Goal: Information Seeking & Learning: Check status

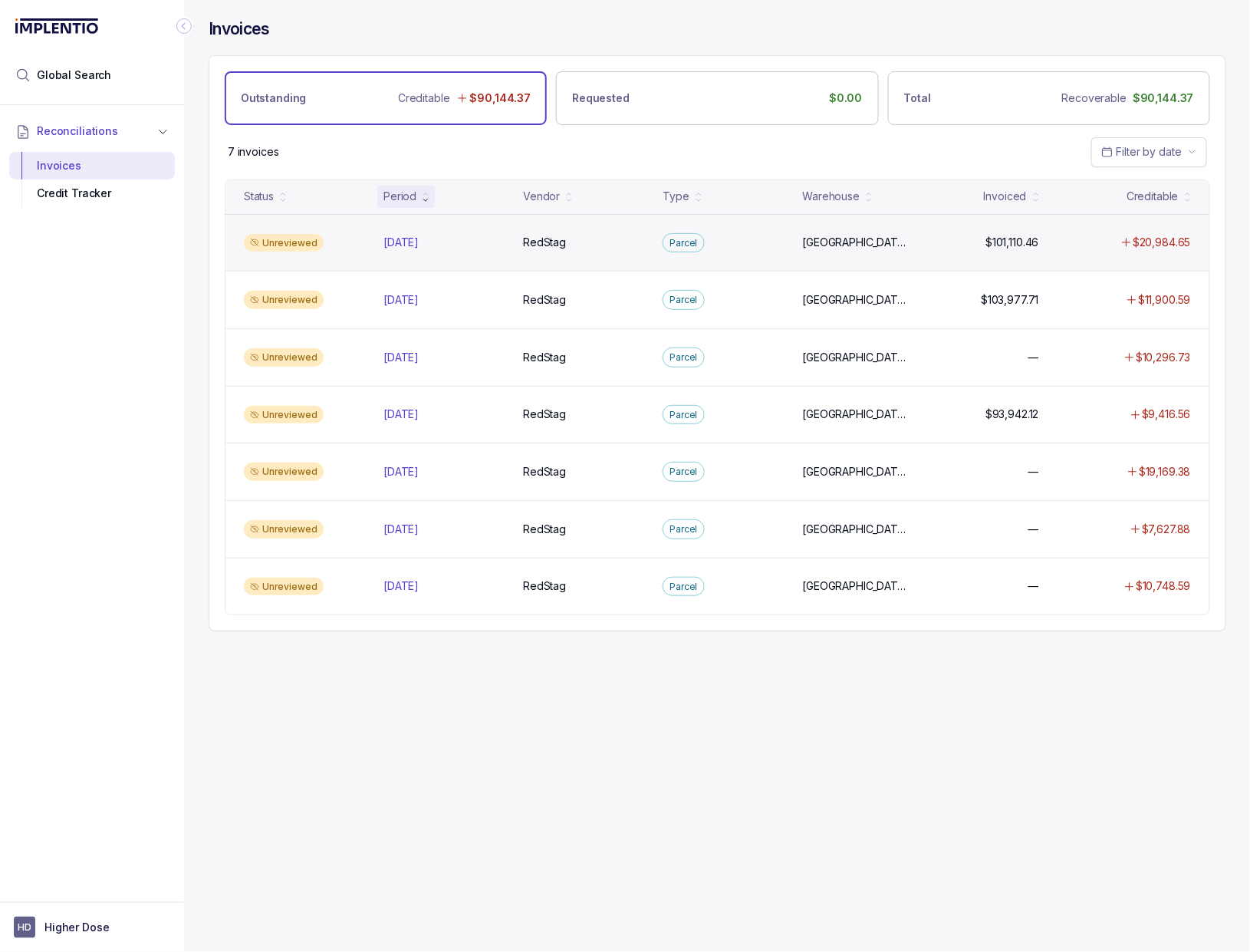
click at [407, 233] on div "Unreviewed Sep 2025 Sep 2025 RedStag RedStag Parcel Salt Lake City, Sweetwater …" at bounding box center [717, 242] width 983 height 57
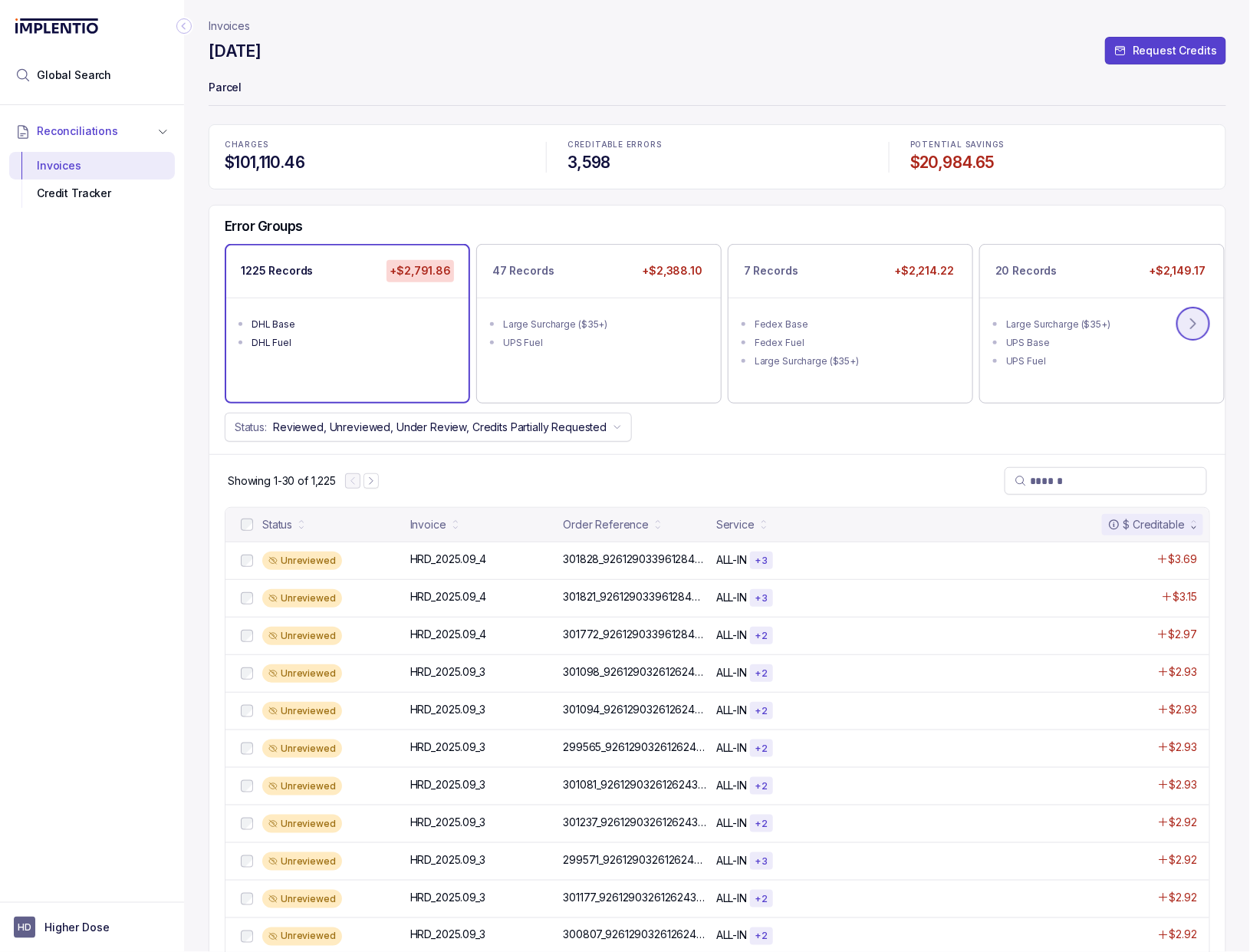
click at [1202, 326] on button at bounding box center [1193, 323] width 34 height 34
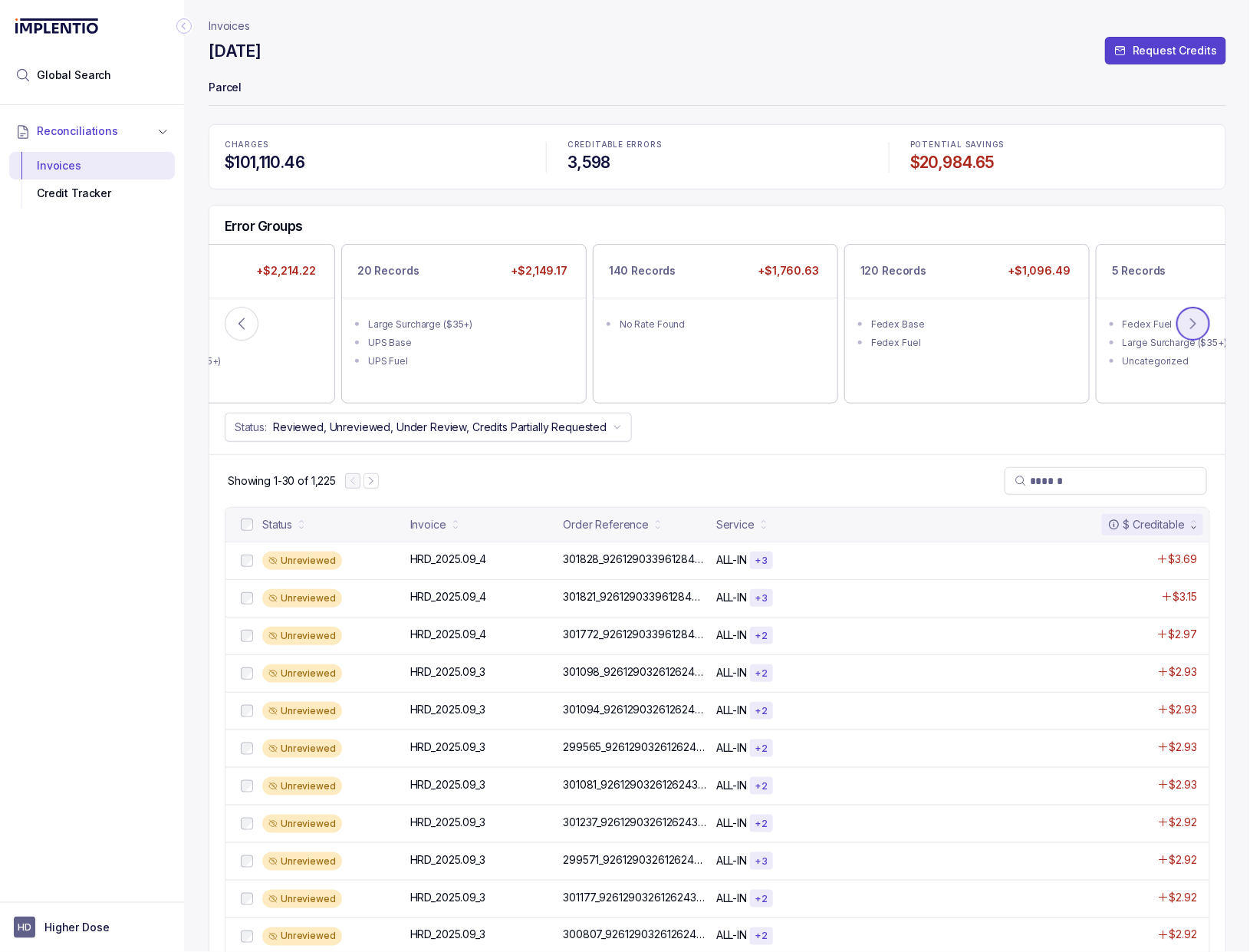
click at [1202, 326] on button at bounding box center [1193, 323] width 34 height 34
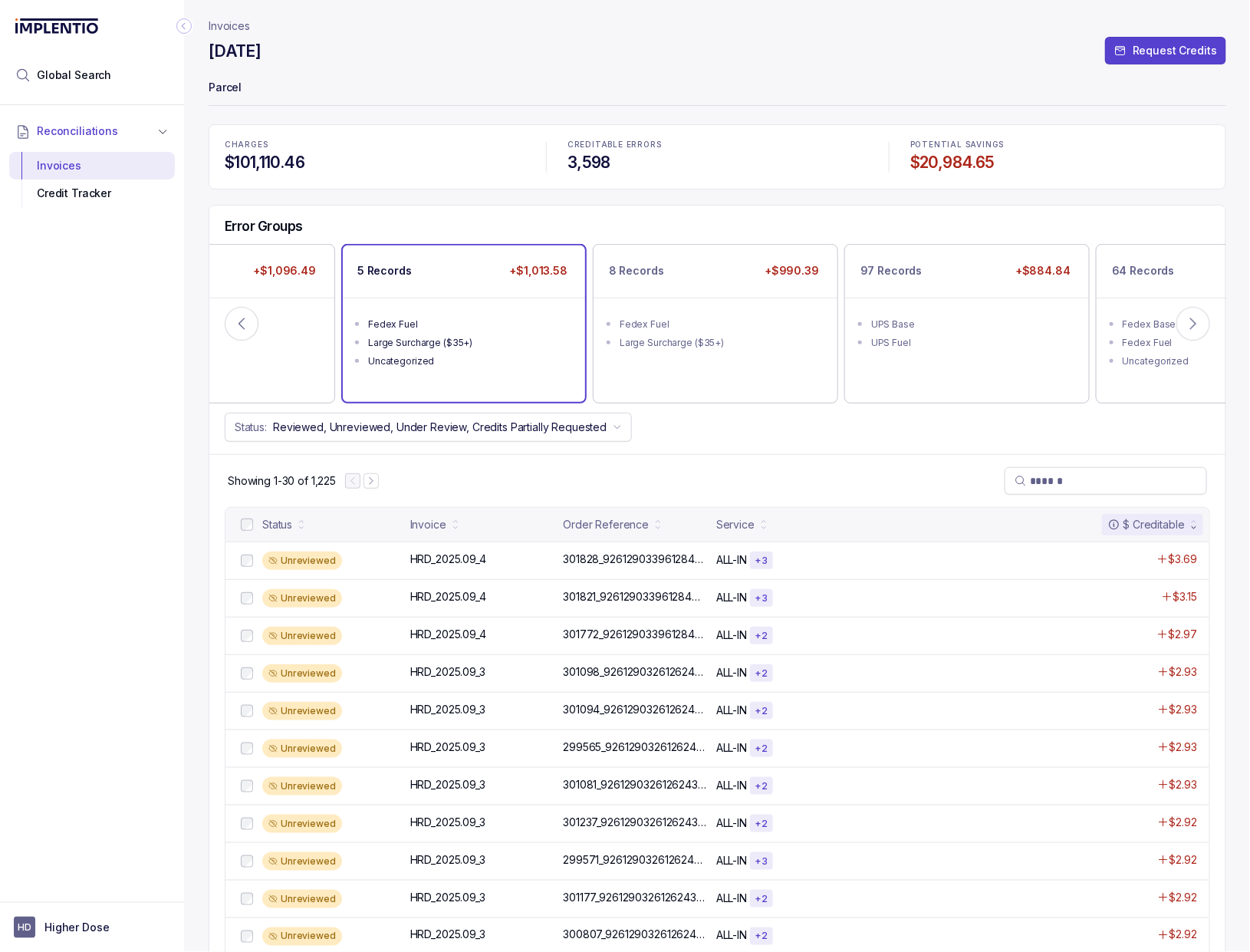
click at [445, 362] on div "Uncategorized" at bounding box center [469, 362] width 201 height 16
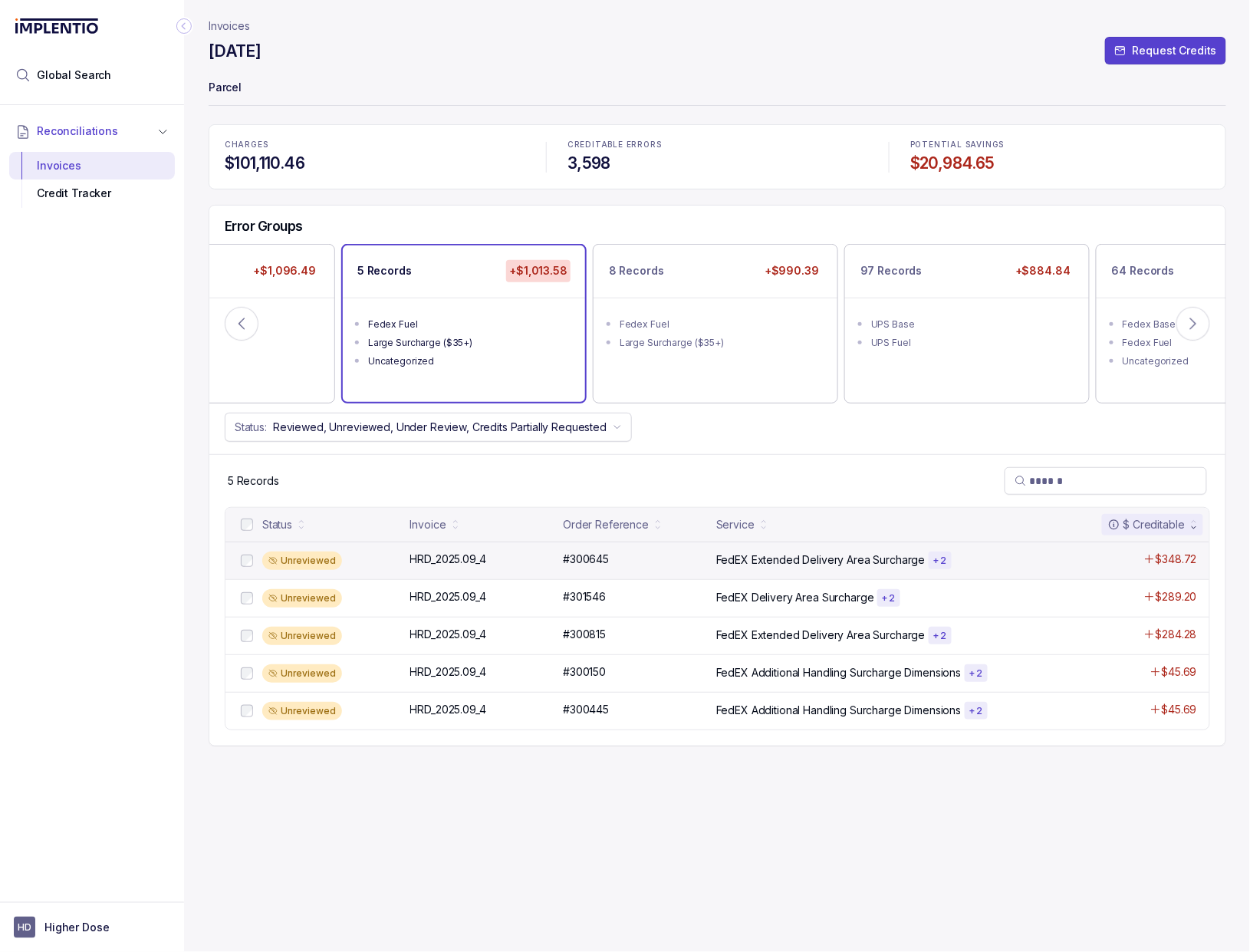
click at [675, 578] on div "Unreviewed HRD_2025.09_4 HRD_2025.09_4 #300645 #300645 FedEX Extended Delivery …" at bounding box center [717, 561] width 983 height 38
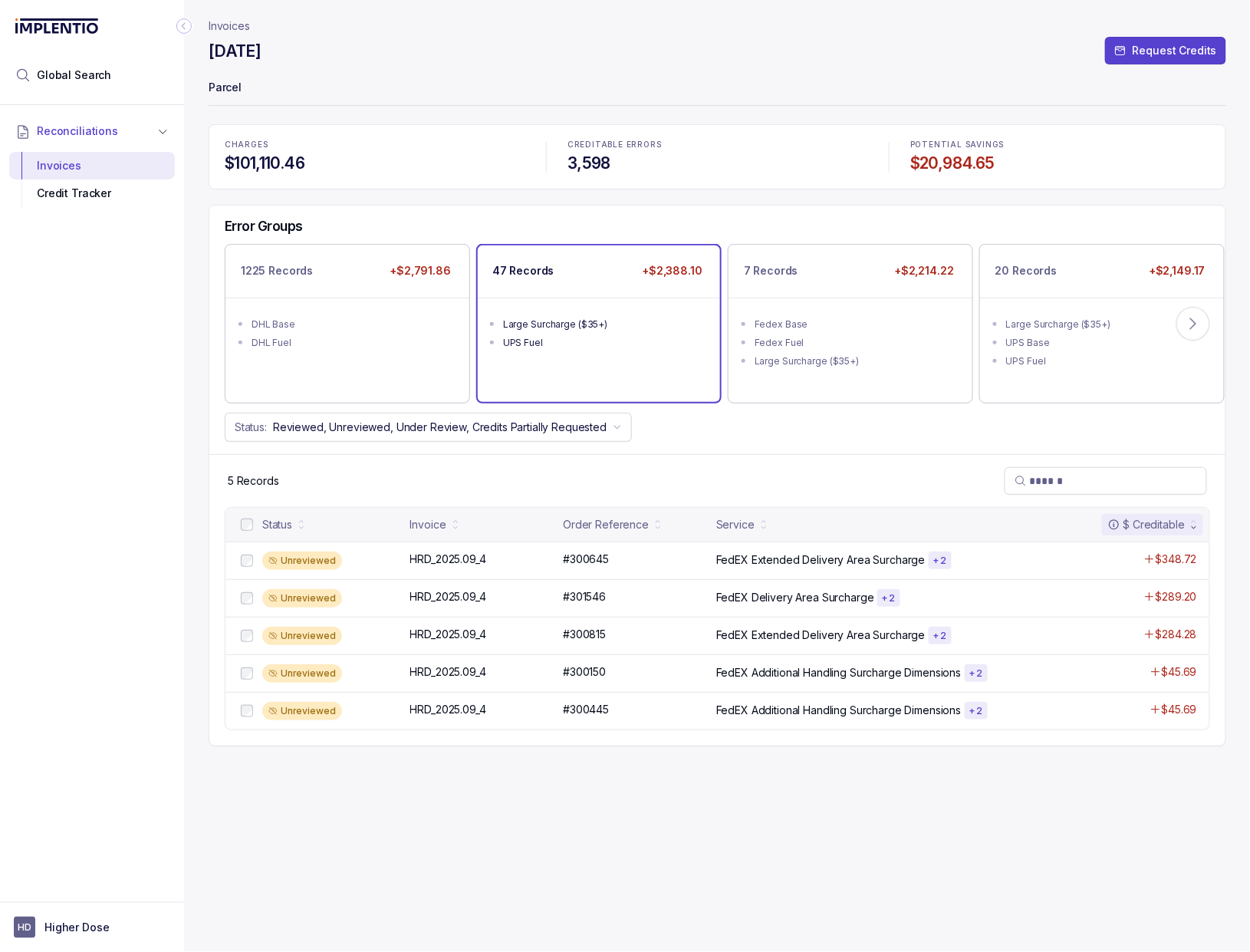
click at [574, 367] on div "47 Records +$2,388.10 Large Surcharge ($35+) UPS Fuel" at bounding box center [599, 323] width 242 height 156
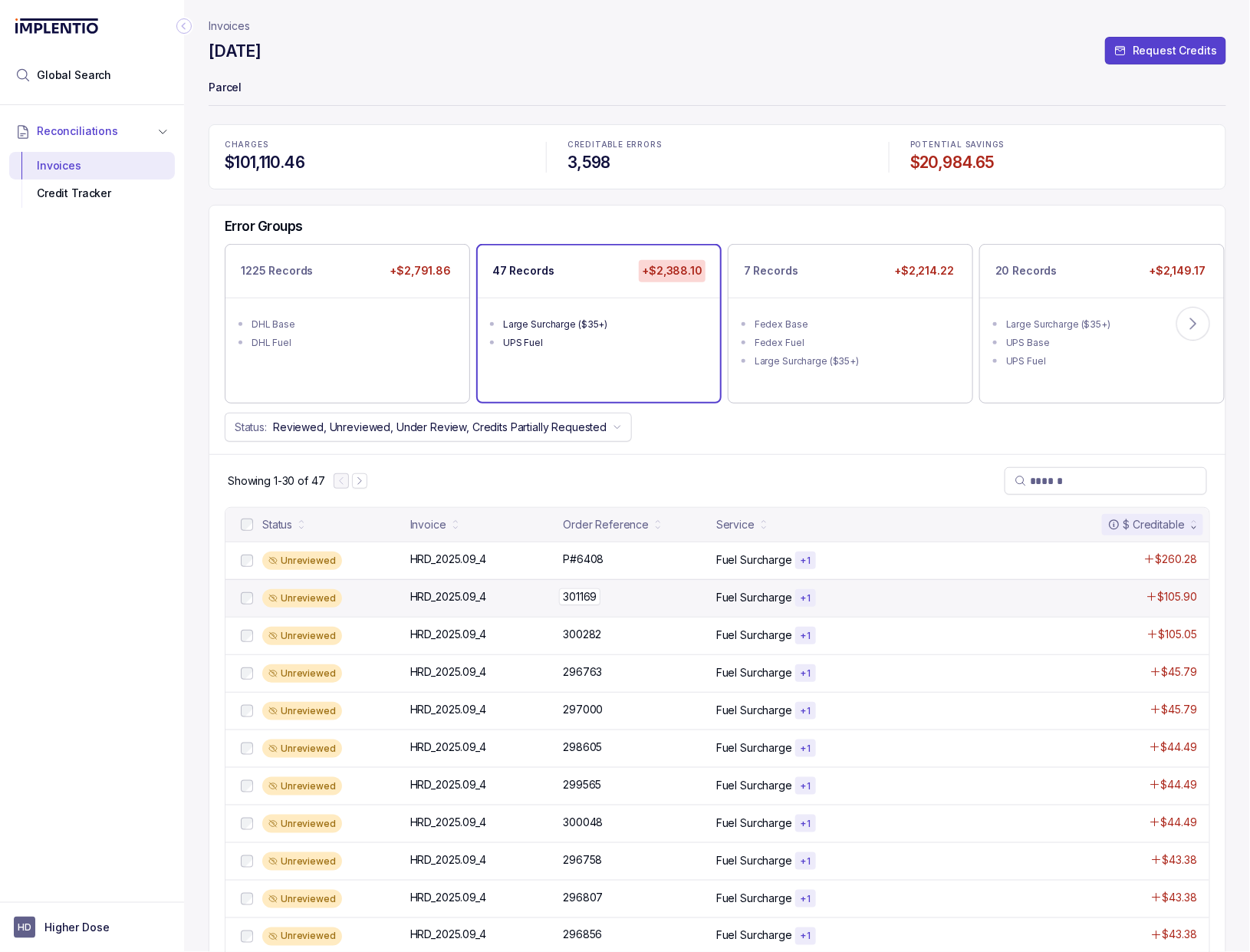
click at [622, 592] on div "301169 301169" at bounding box center [634, 597] width 144 height 16
click at [620, 585] on div "Unreviewed HRD_2025.09_4 HRD_2025.09_4 301169 301169 Fuel Surcharge + 1 $105.90" at bounding box center [717, 597] width 983 height 38
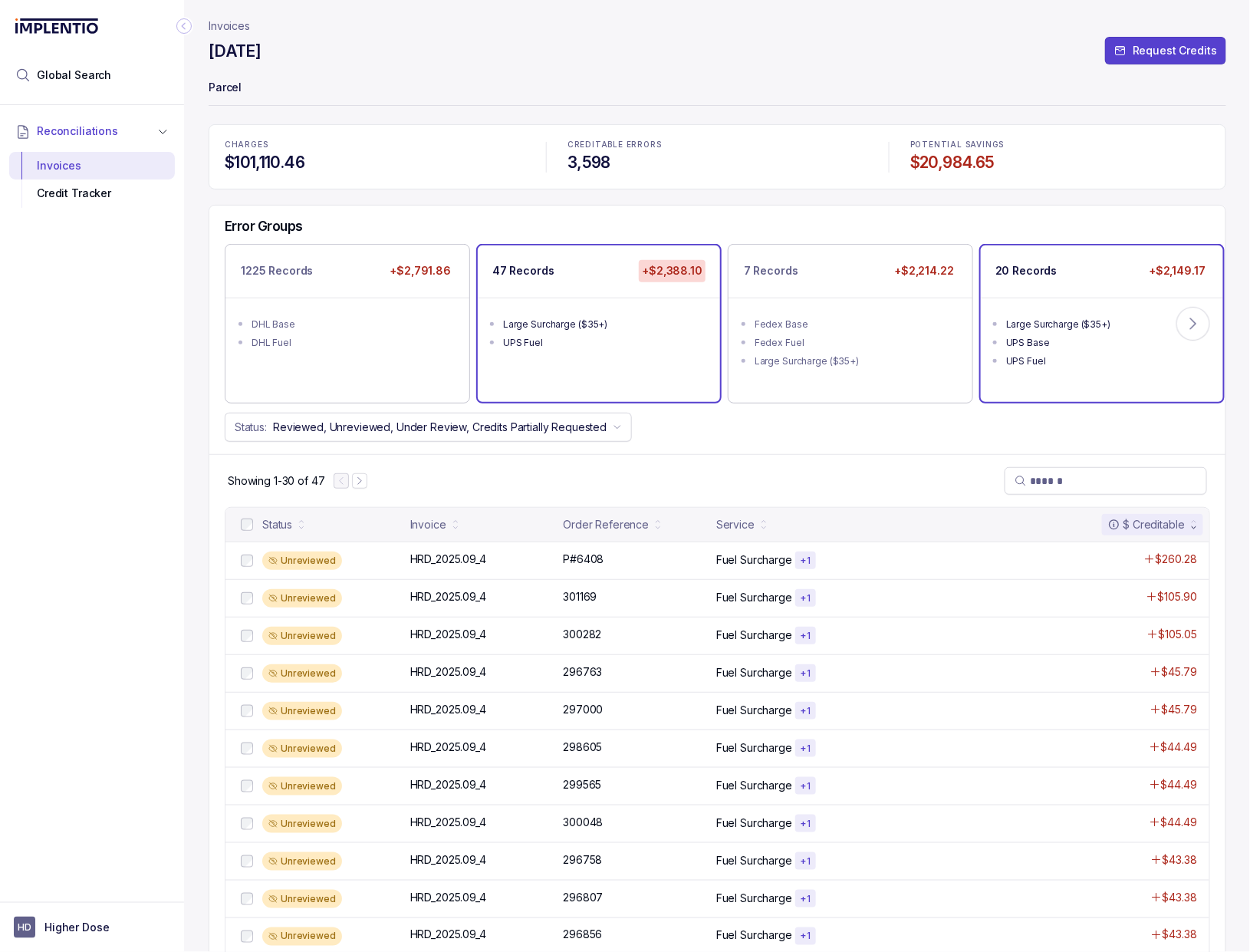
click at [1142, 350] on li "UPS Base" at bounding box center [1112, 340] width 213 height 18
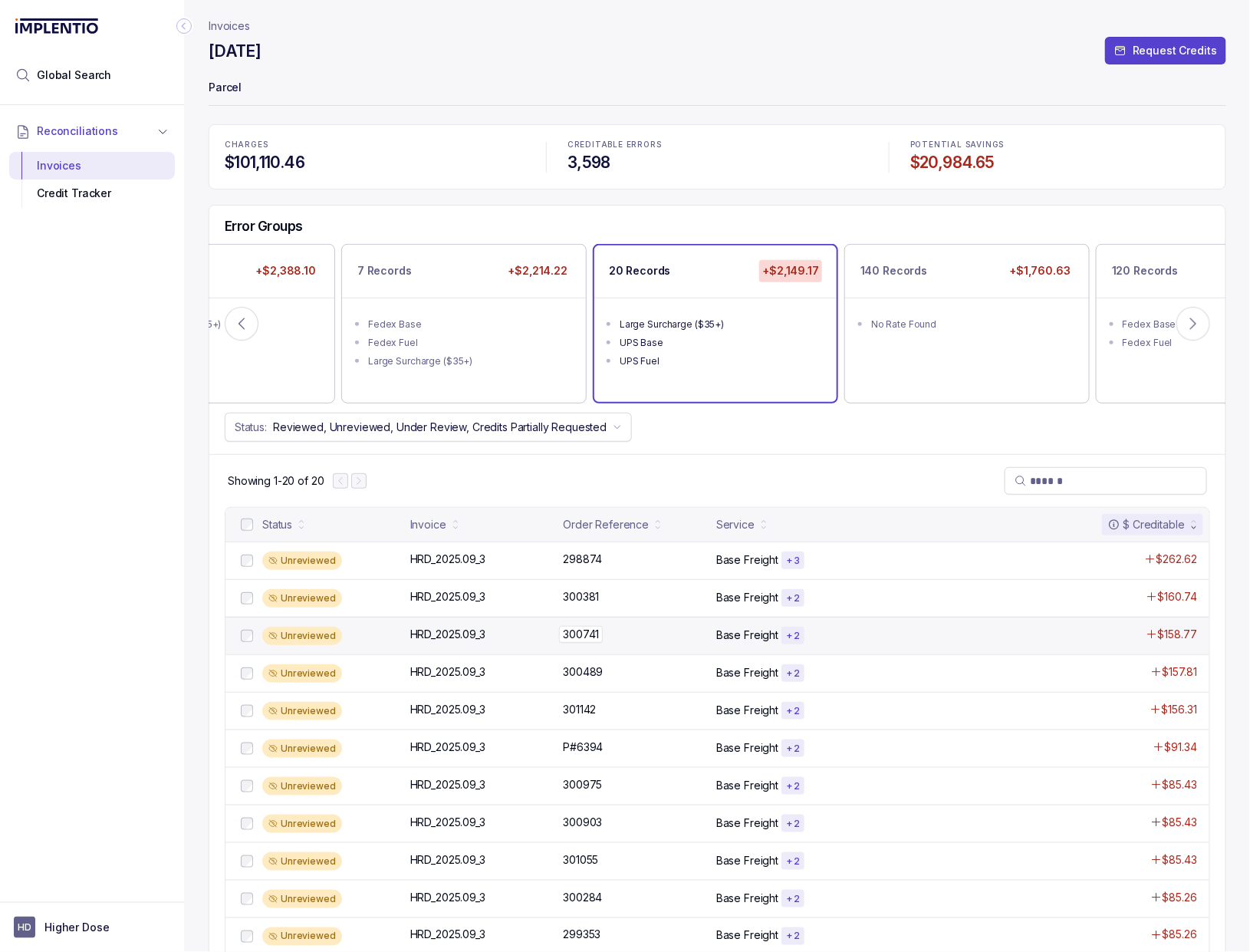
click at [609, 641] on div "300741 300741" at bounding box center [634, 634] width 144 height 16
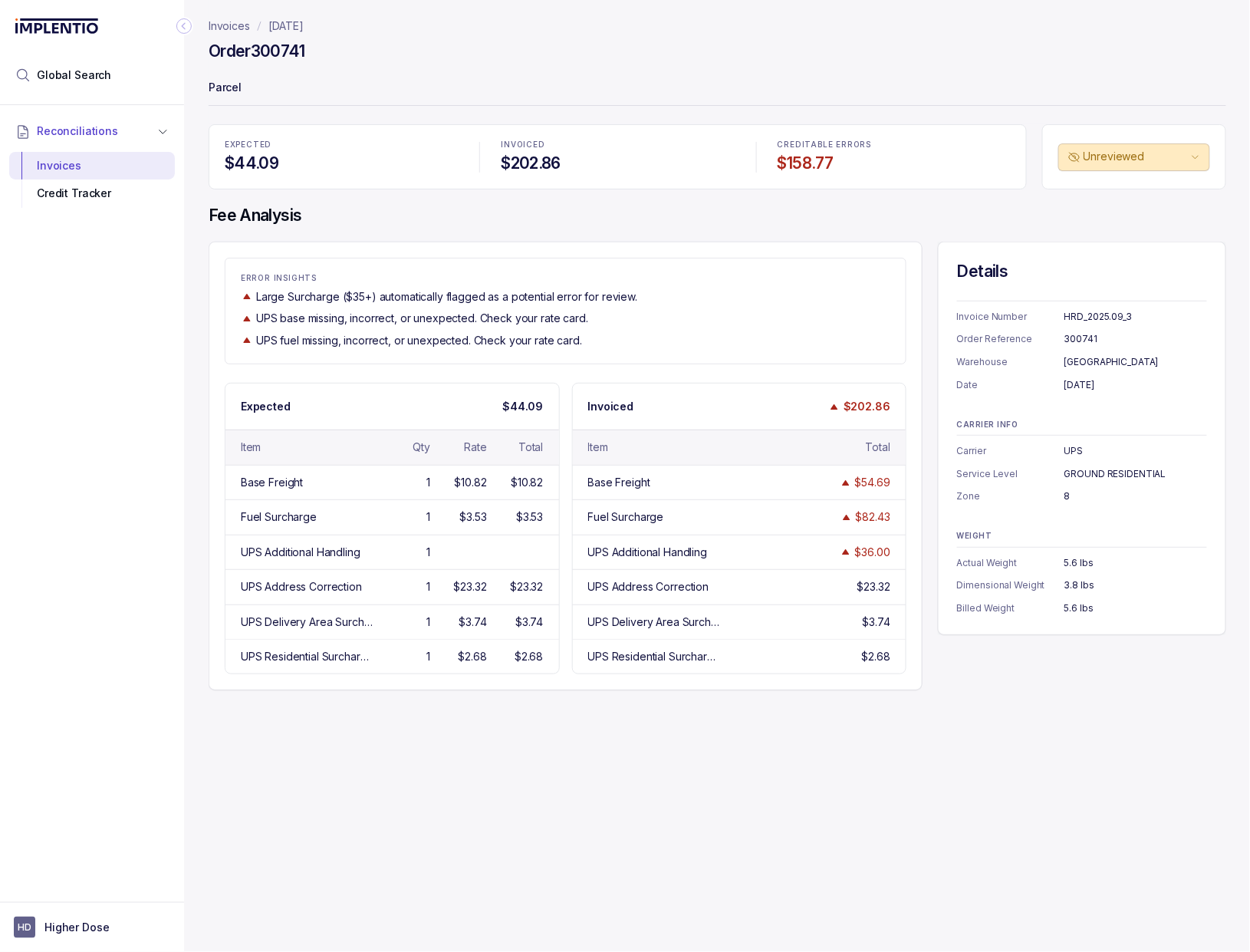
click at [275, 45] on h4 "Order 300741" at bounding box center [256, 51] width 96 height 21
copy h4 "300741"
click at [294, 49] on h4 "Order 300741" at bounding box center [256, 51] width 96 height 21
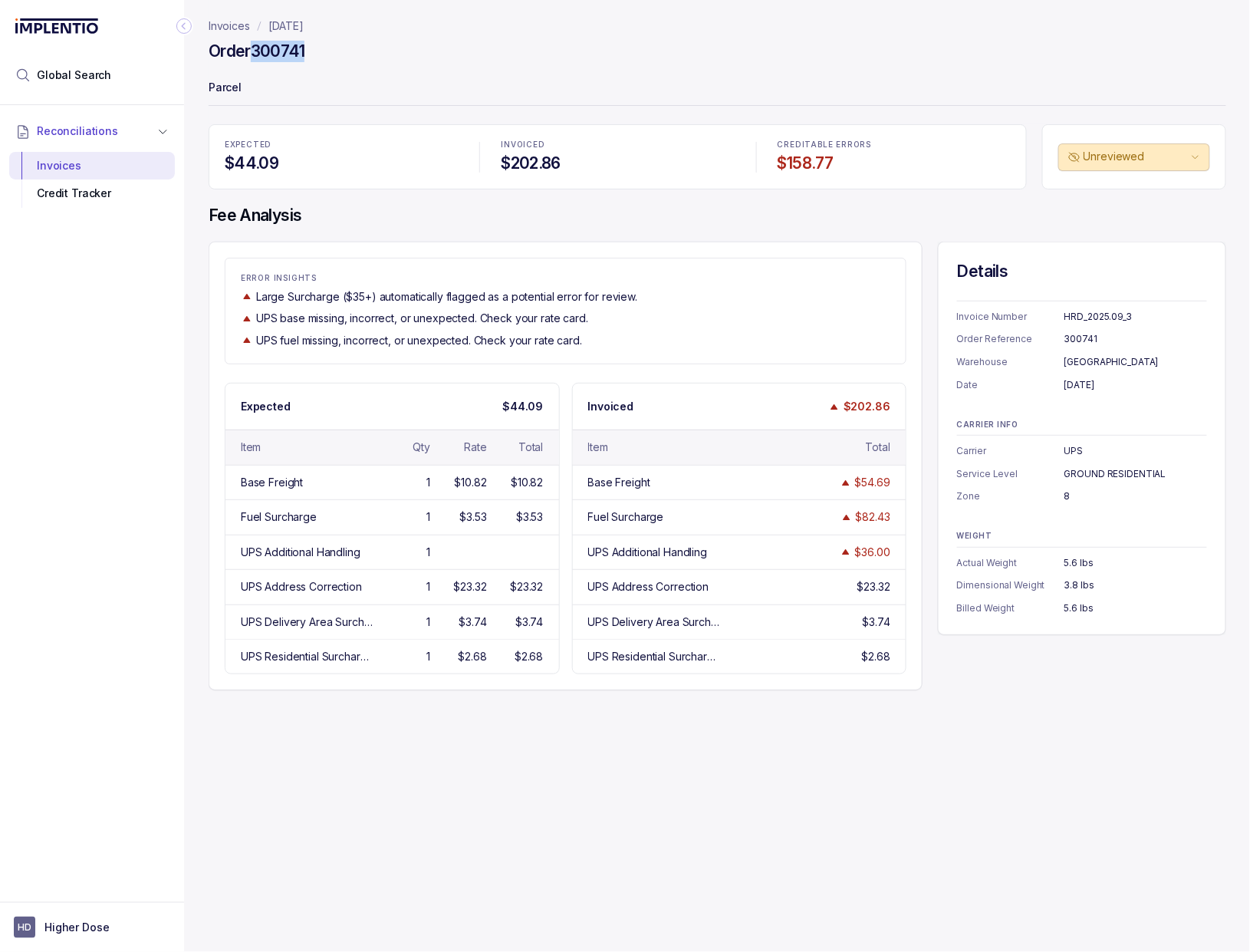
copy h4 "300741"
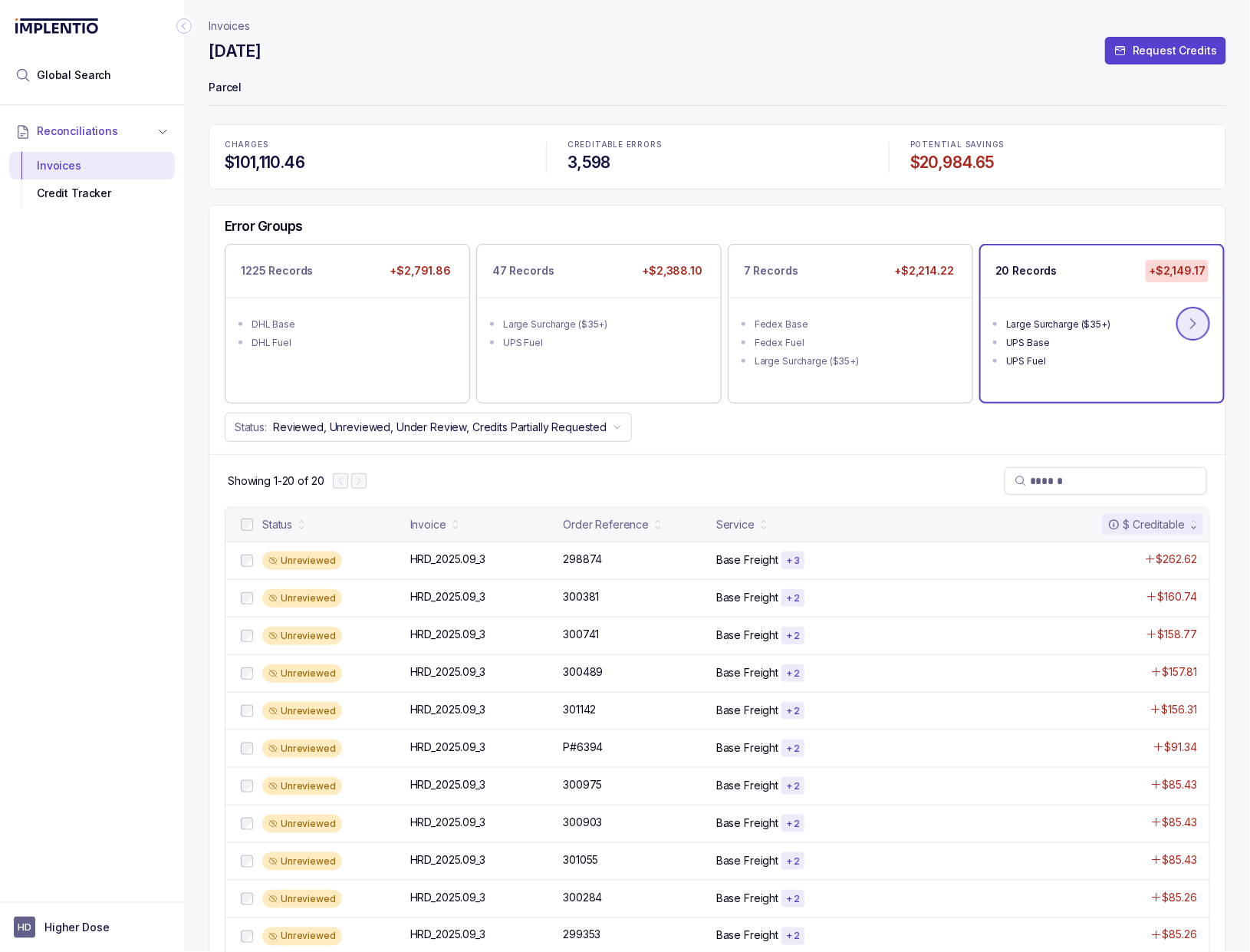
click at [1196, 325] on icon at bounding box center [1193, 324] width 16 height 16
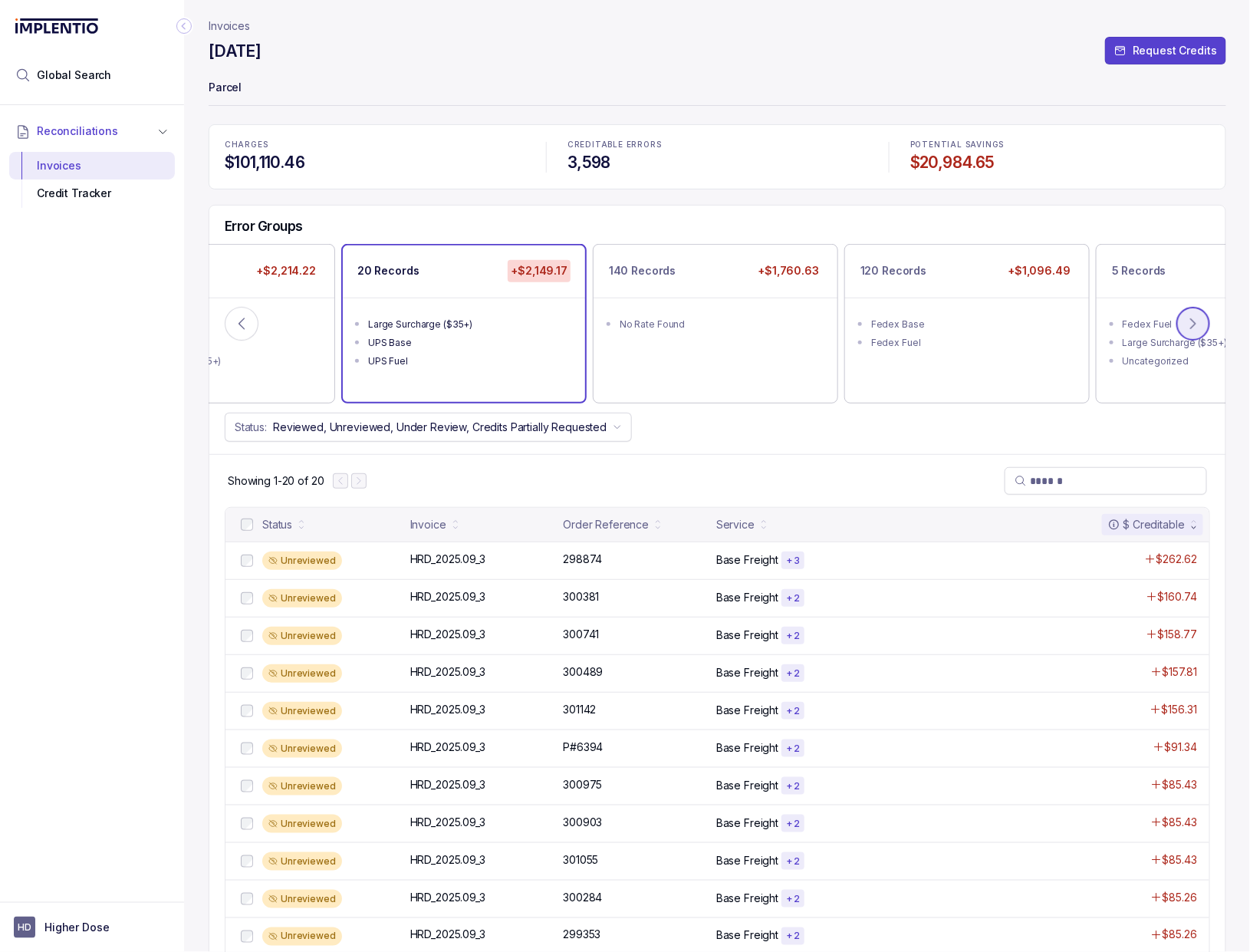
click at [1193, 327] on icon at bounding box center [1193, 324] width 16 height 16
click at [520, 361] on div "Uncategorized" at bounding box center [469, 362] width 201 height 16
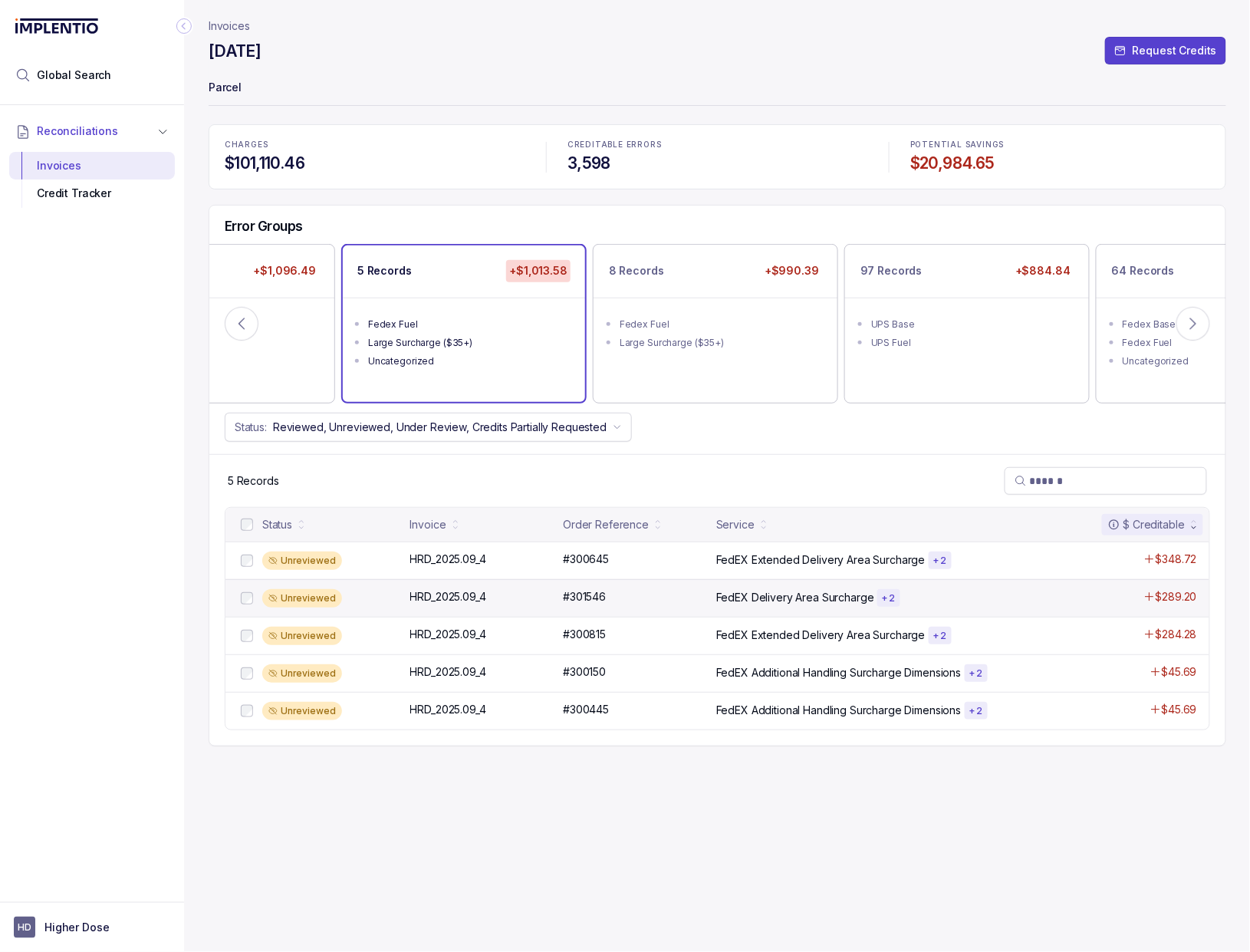
click at [709, 583] on div "Unreviewed HRD_2025.09_4 HRD_2025.09_4 #301546 #301546 FedEX Delivery Area Surc…" at bounding box center [717, 597] width 983 height 38
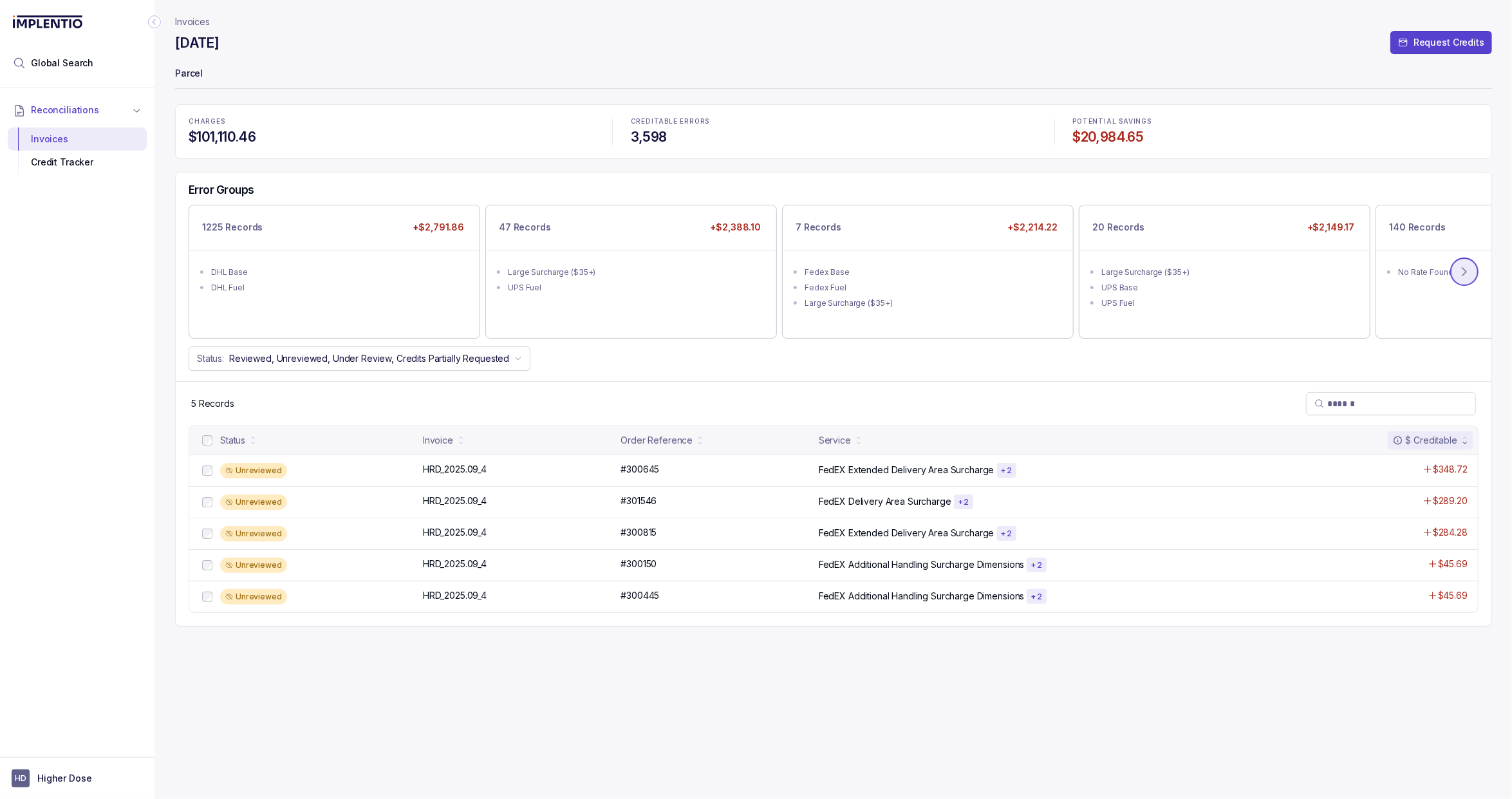
click at [1049, 276] on icon at bounding box center [1464, 272] width 13 height 13
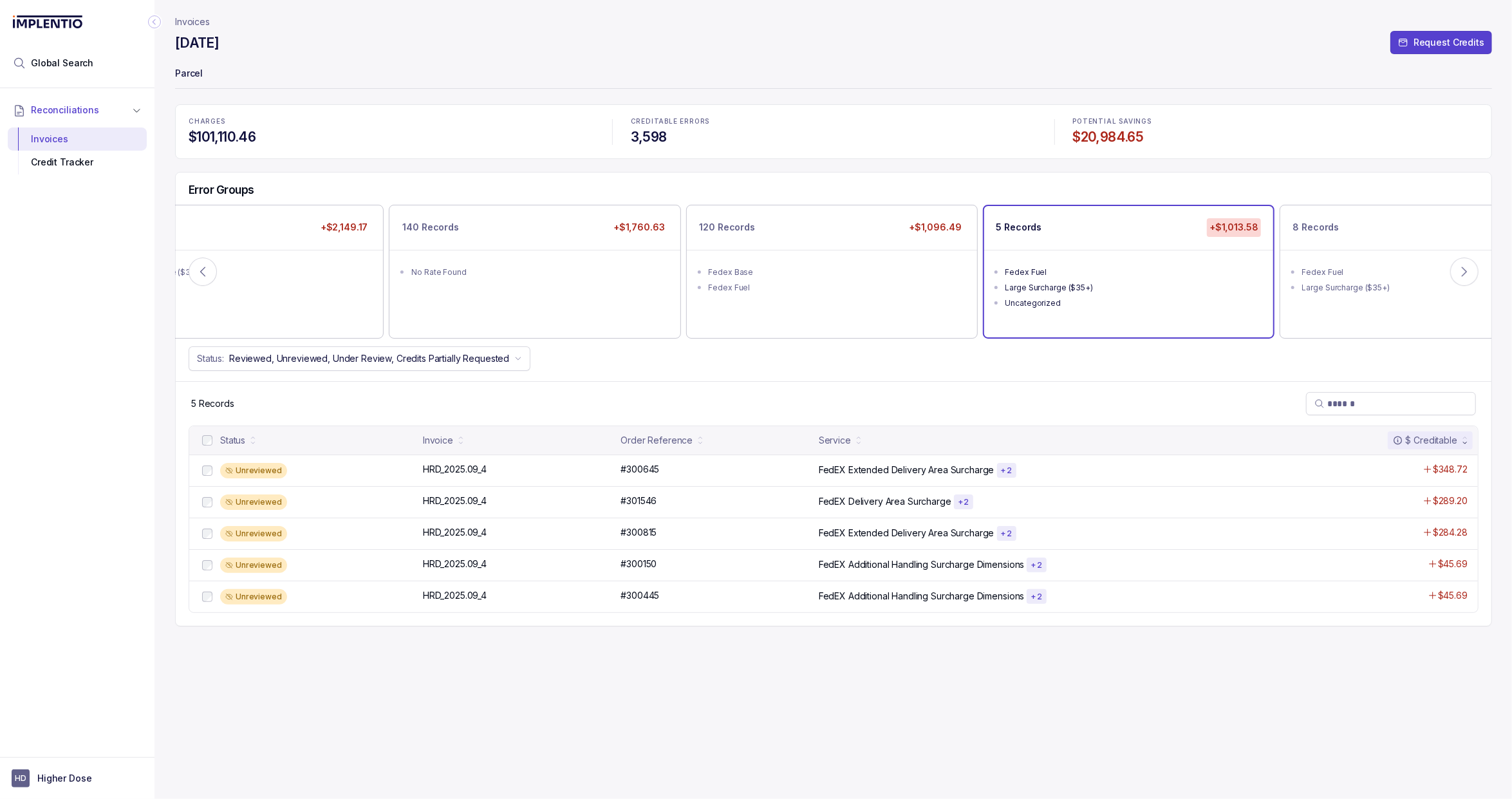
click at [556, 168] on div "CHARGES $101,110.46 CREDITABLE ERRORS 3,598 POTENTIAL SAVINGS $20,984.65 Error …" at bounding box center [834, 365] width 1317 height 522
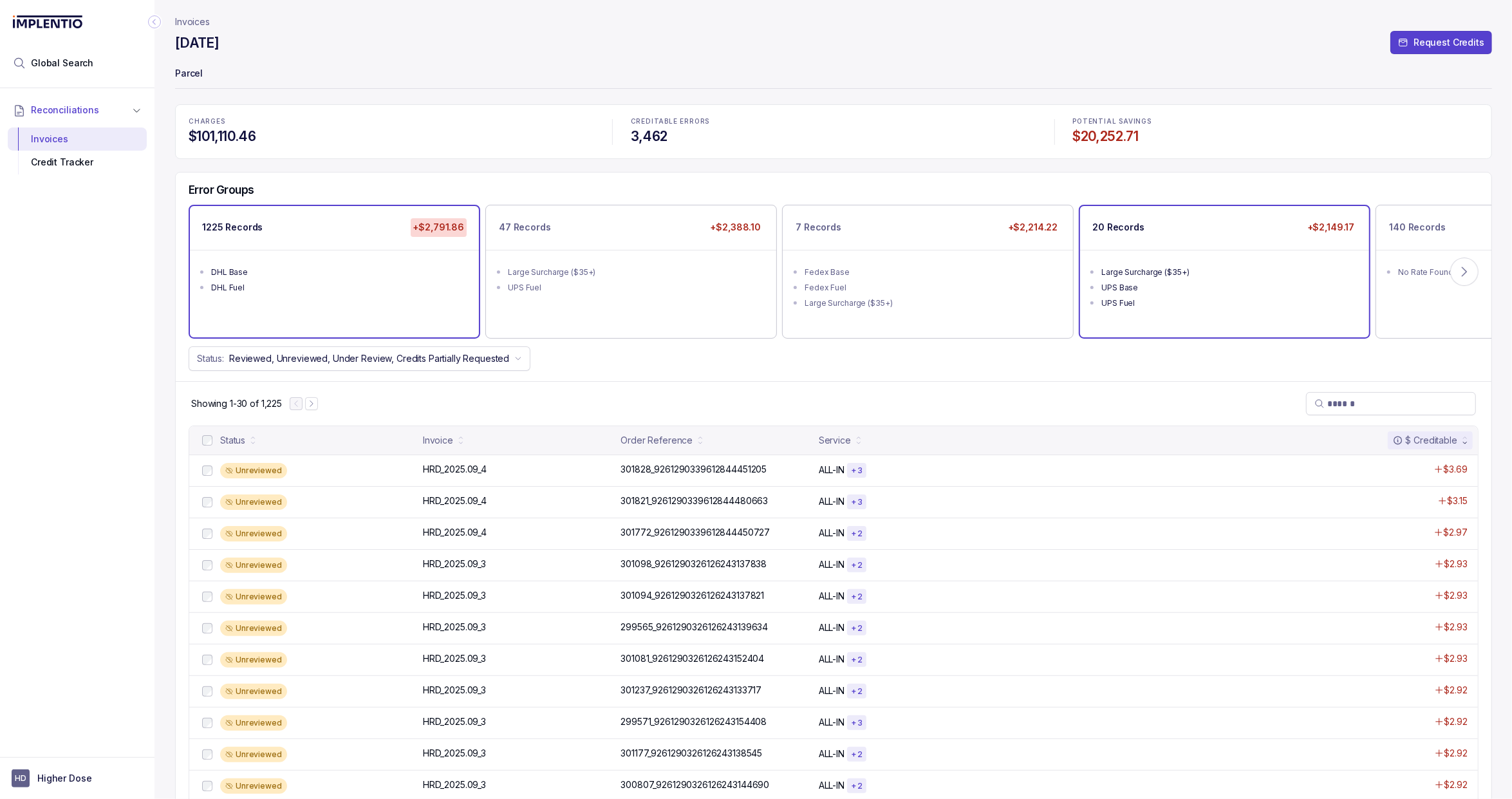
click at [1338, 294] on li "UPS Fuel" at bounding box center [1233, 302] width 265 height 15
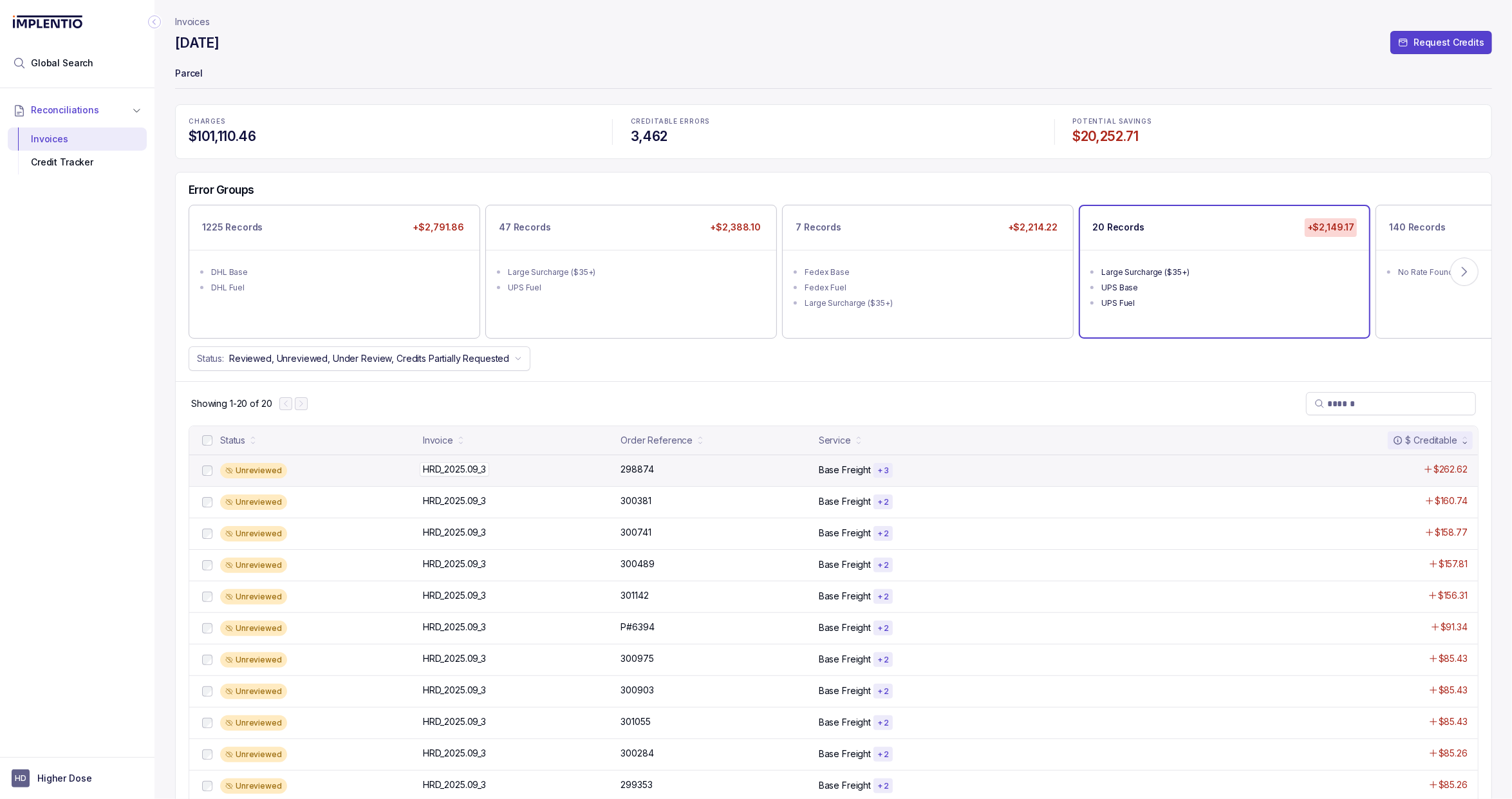
click at [566, 471] on div "HRD_2025.09_3 HRD_2025.09_3" at bounding box center [518, 469] width 191 height 13
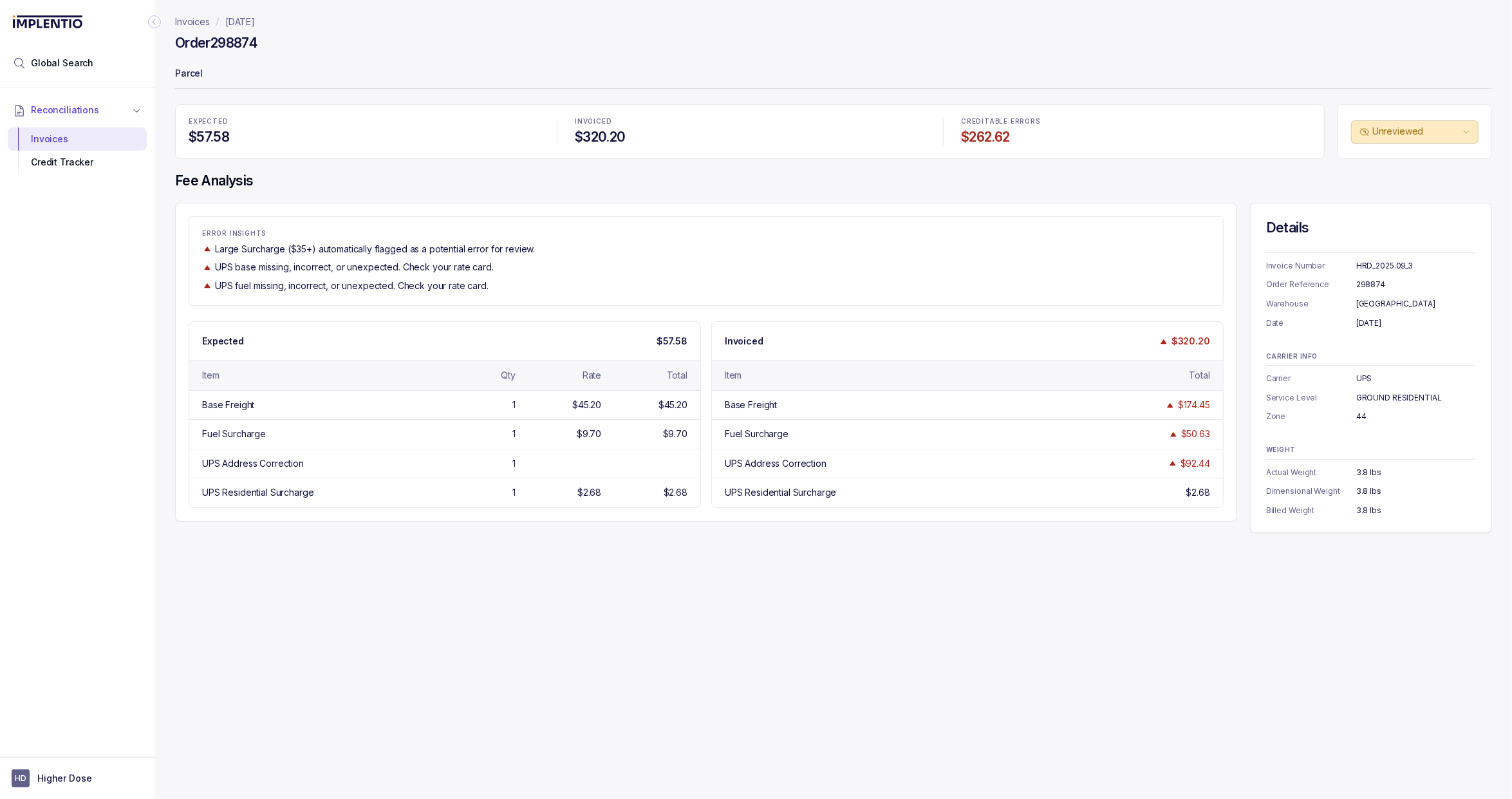
click at [242, 34] on h4 "Order 298874" at bounding box center [216, 43] width 82 height 18
click at [242, 42] on h4 "Order 298874" at bounding box center [216, 43] width 82 height 18
copy h4 "298874"
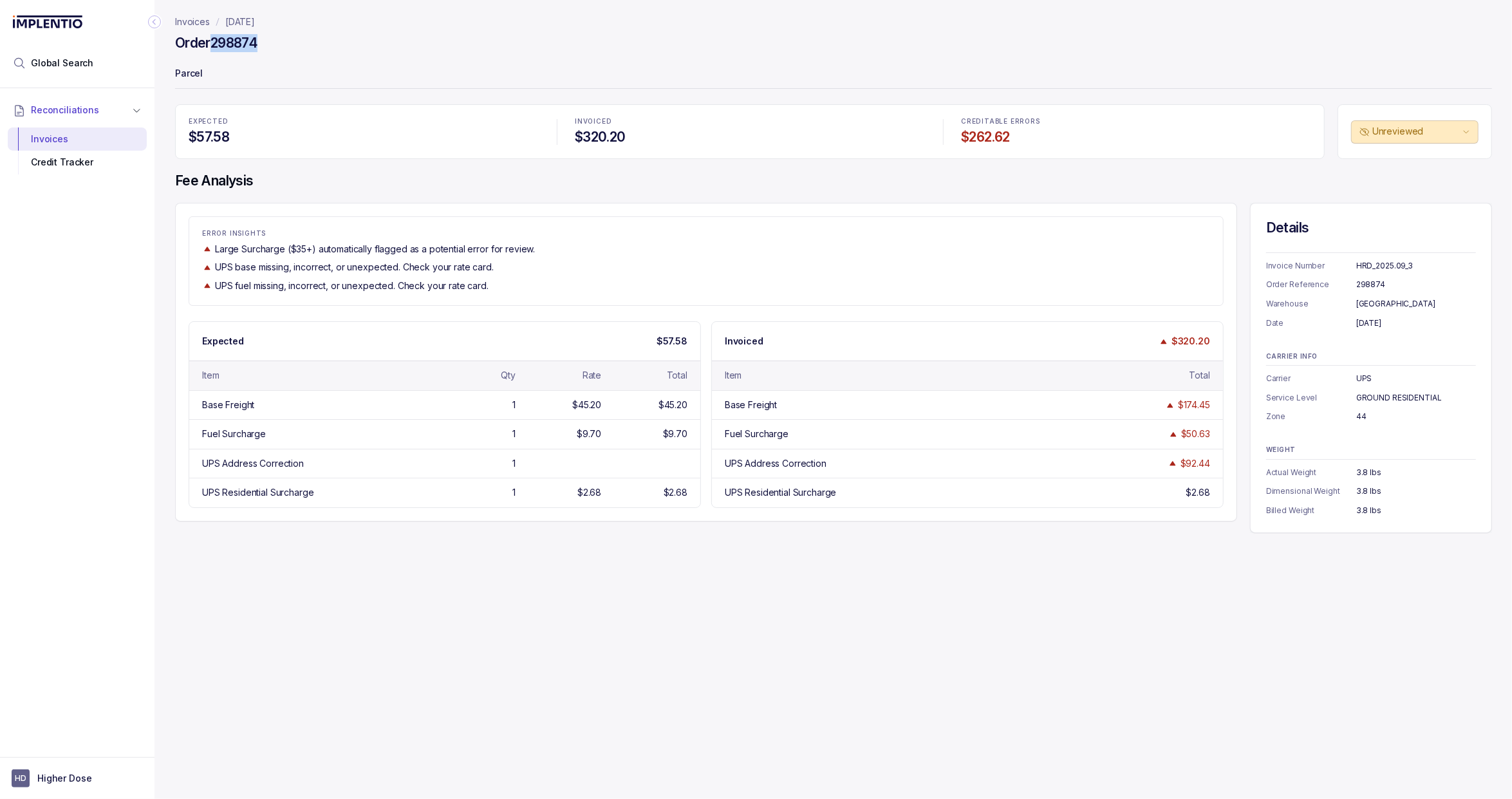
click at [252, 34] on h4 "Order 298874" at bounding box center [216, 43] width 82 height 18
copy h4 "298874"
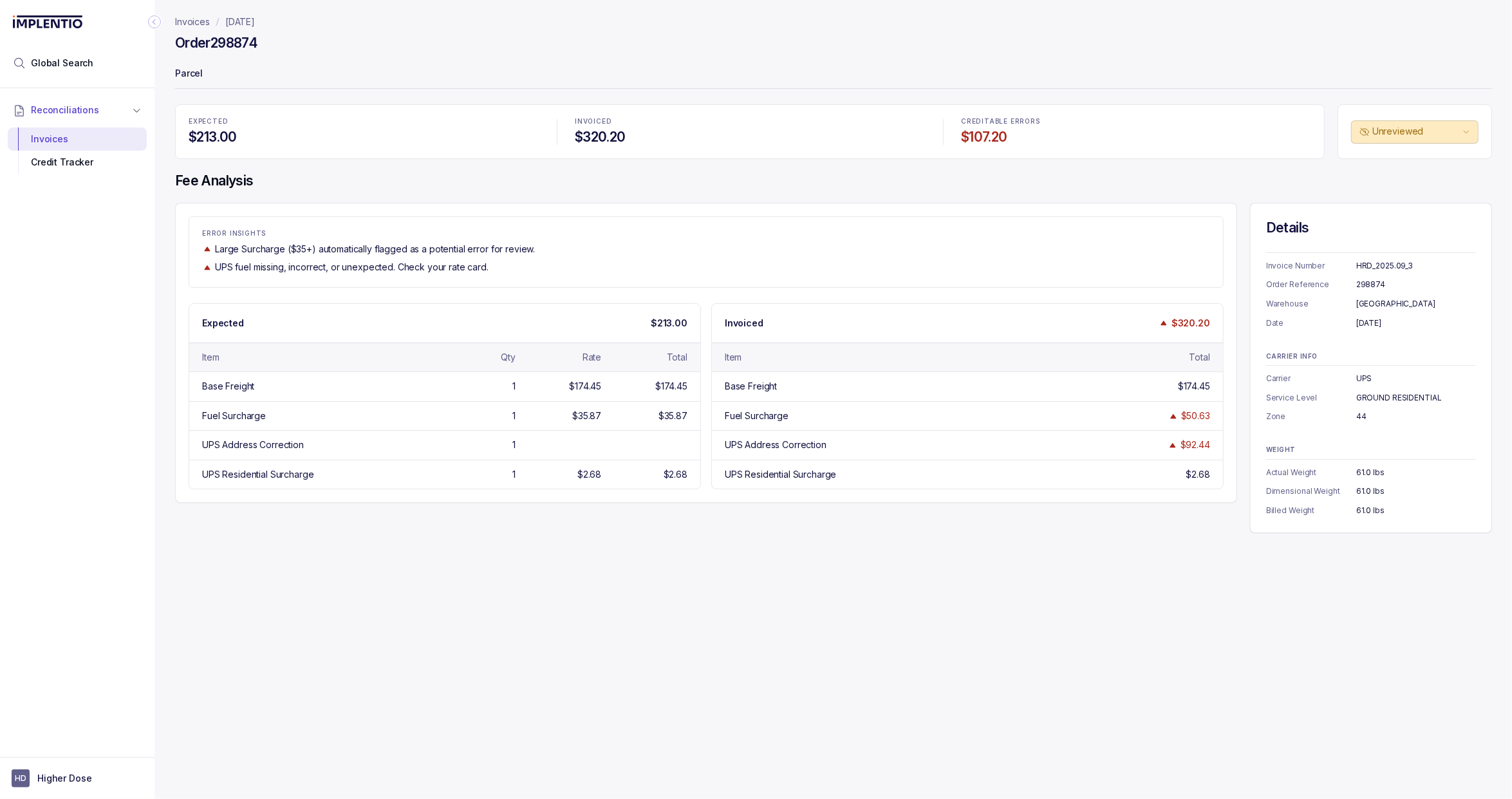
click at [255, 23] on p "[DATE]" at bounding box center [240, 22] width 30 height 13
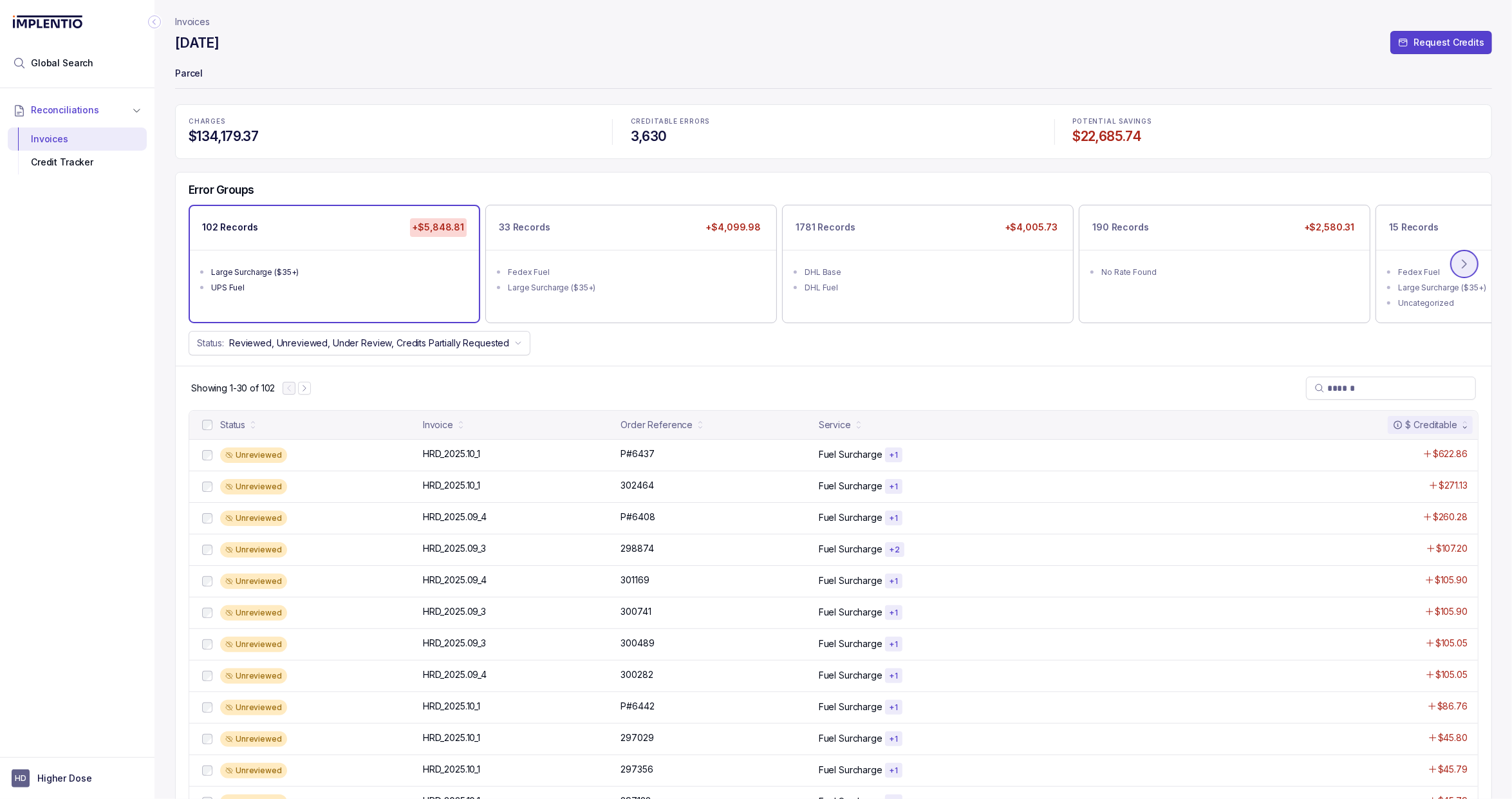
click at [1467, 270] on icon at bounding box center [1464, 264] width 13 height 13
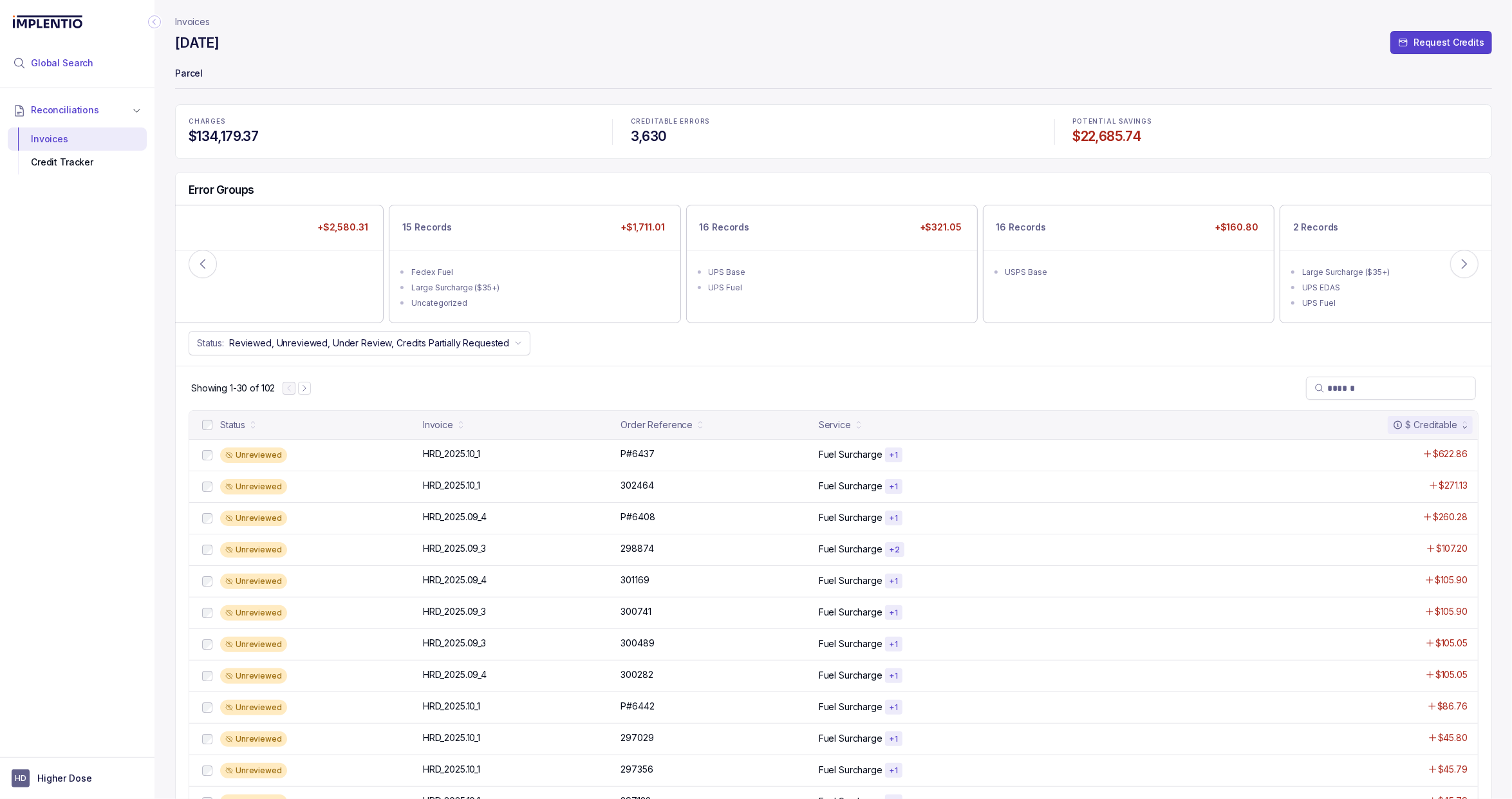
click at [123, 64] on li "Global Search" at bounding box center [77, 63] width 139 height 28
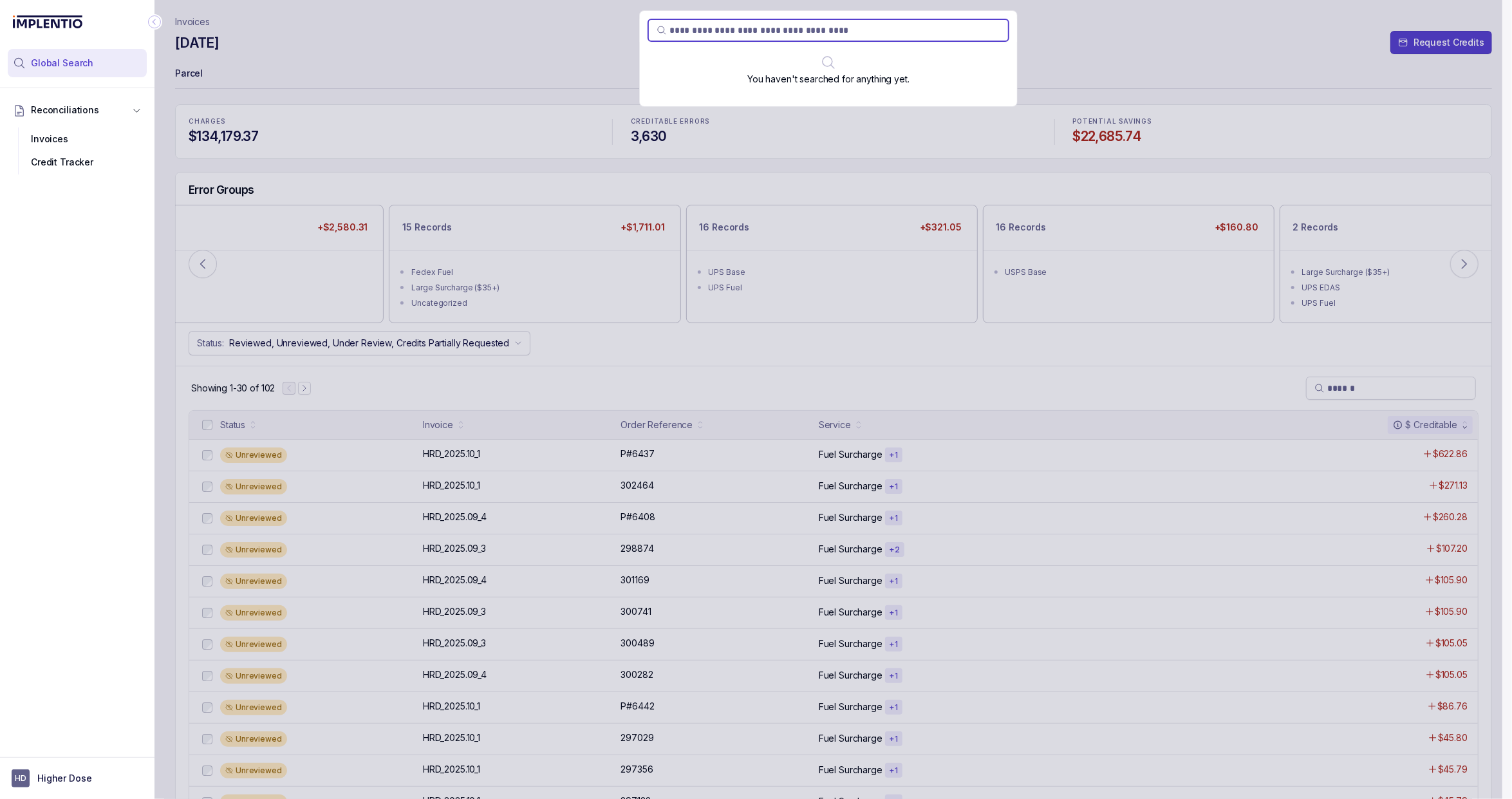
click at [123, 64] on li "Global Search" at bounding box center [77, 63] width 139 height 28
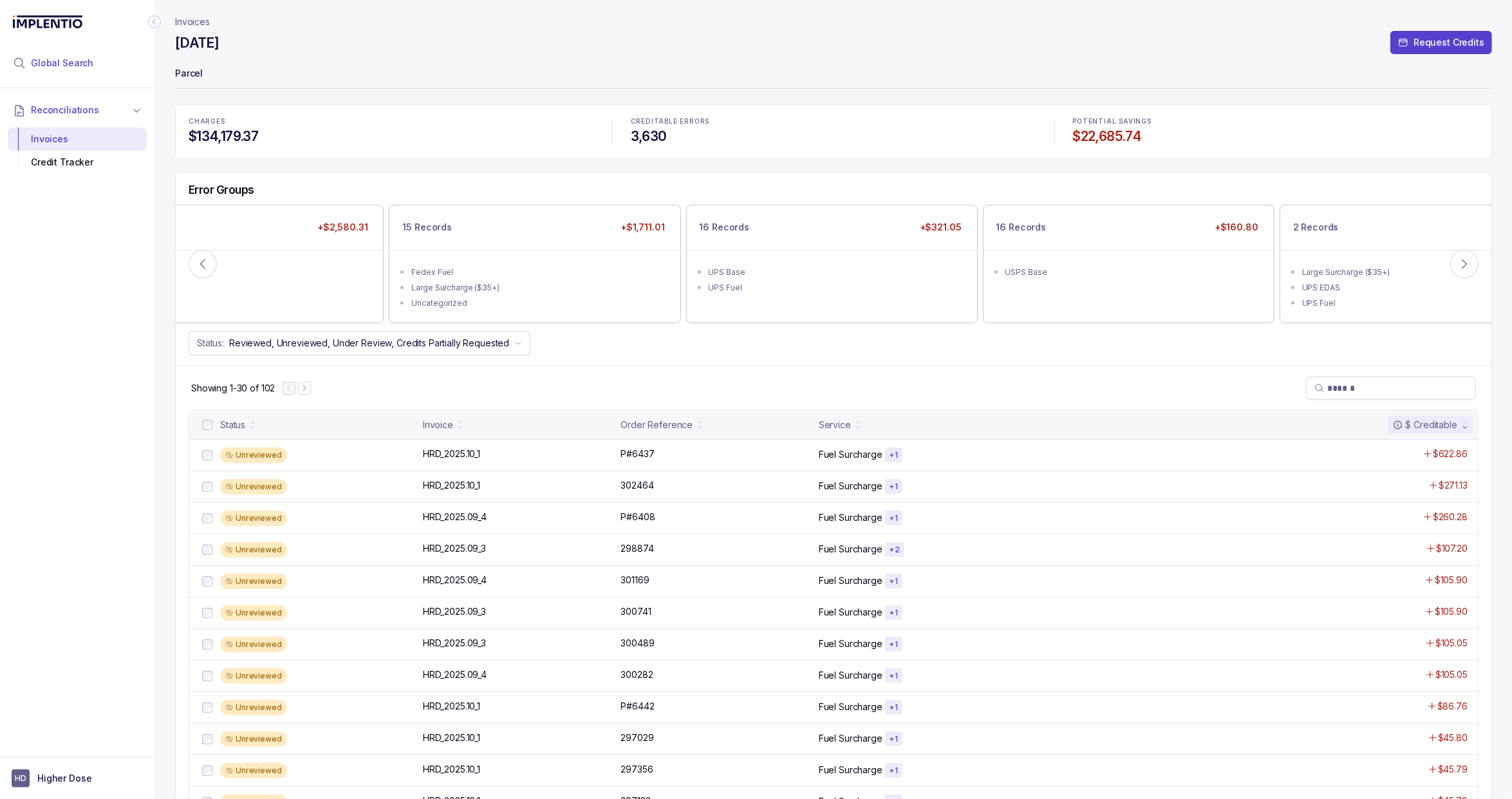
click at [123, 64] on li "Global Search" at bounding box center [77, 63] width 139 height 28
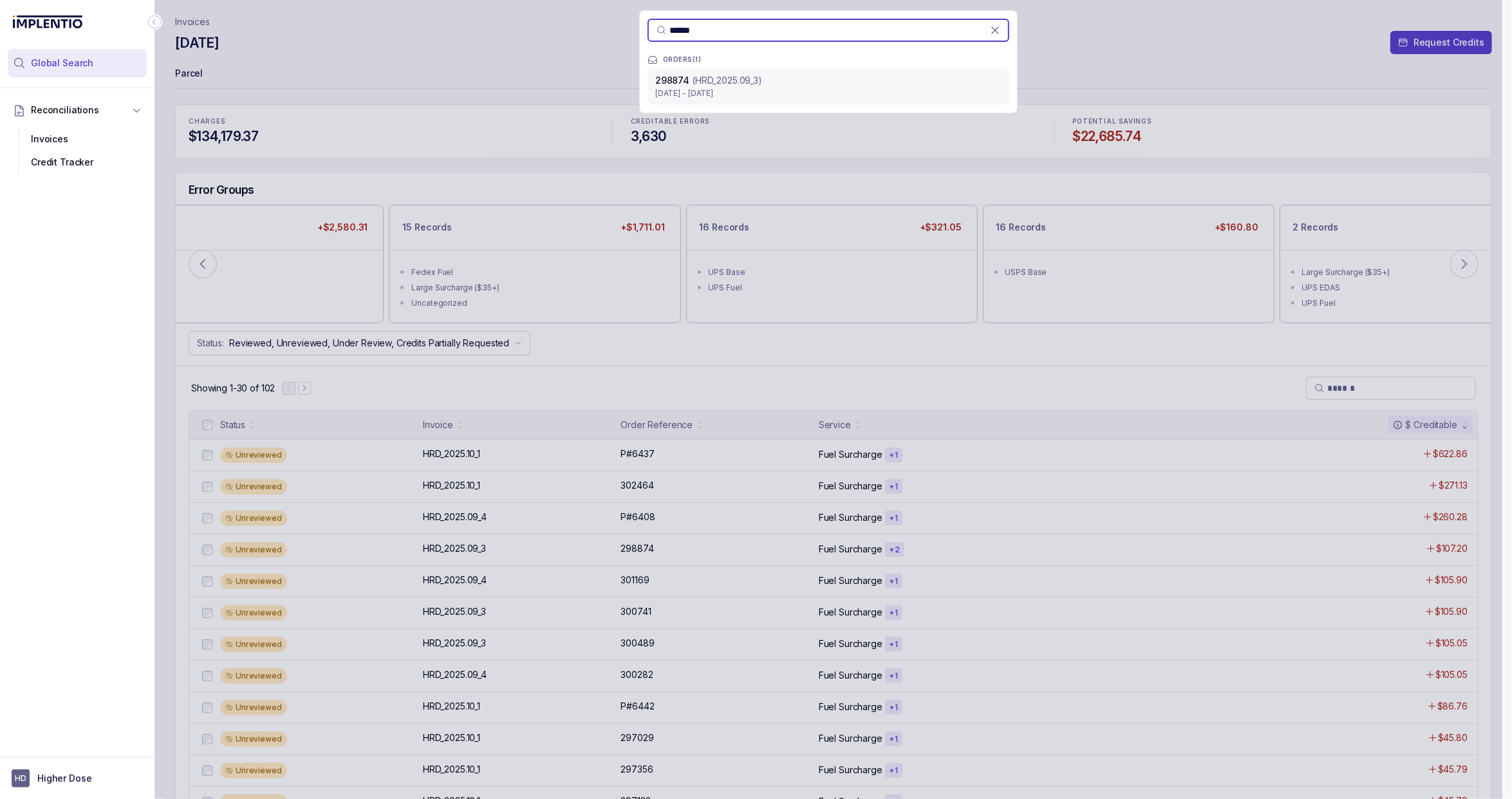
type input "******"
click at [733, 84] on p "(HRD_2025.09_3)" at bounding box center [727, 80] width 70 height 13
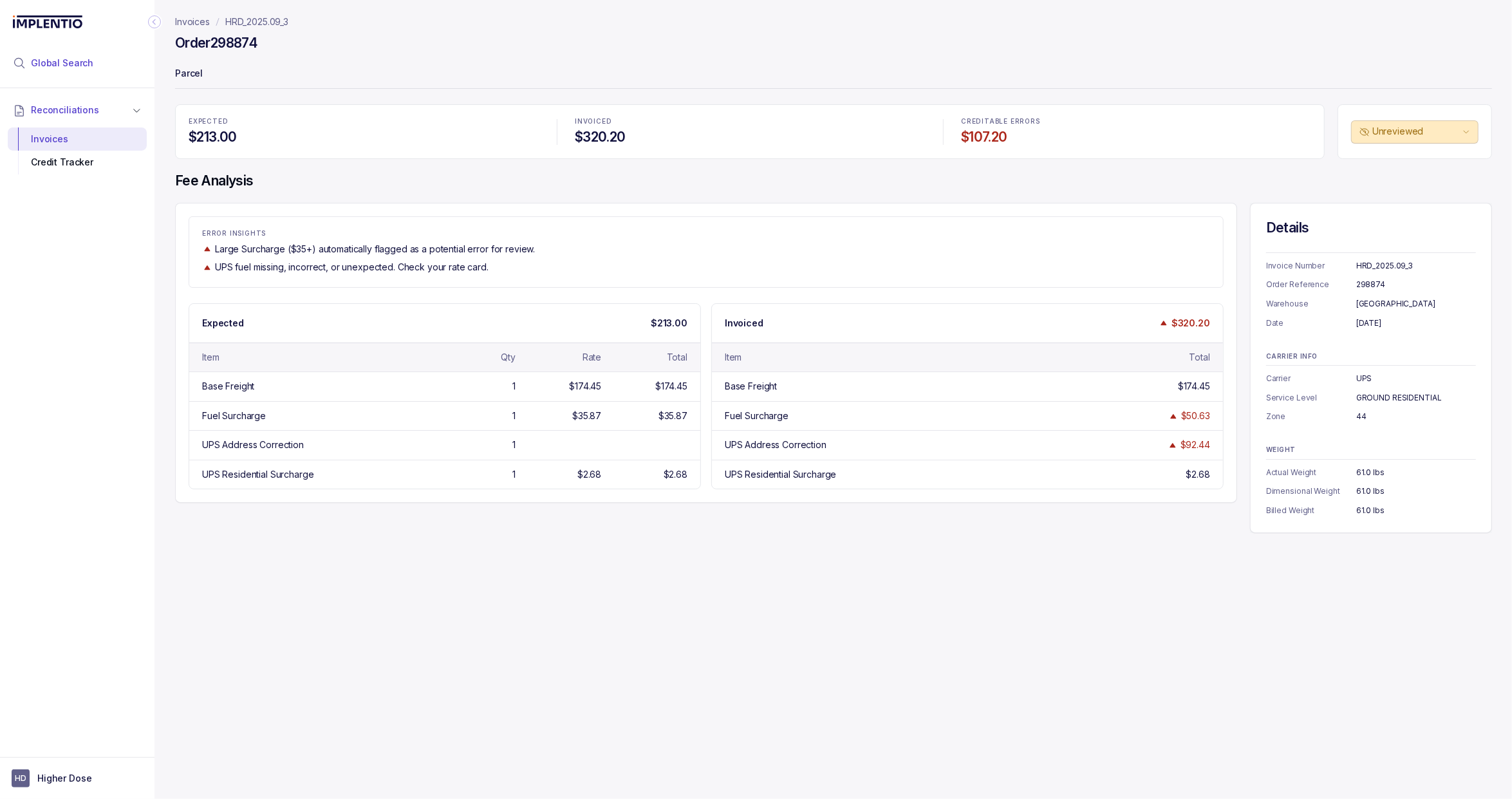
click at [109, 64] on li "Global Search" at bounding box center [77, 63] width 139 height 28
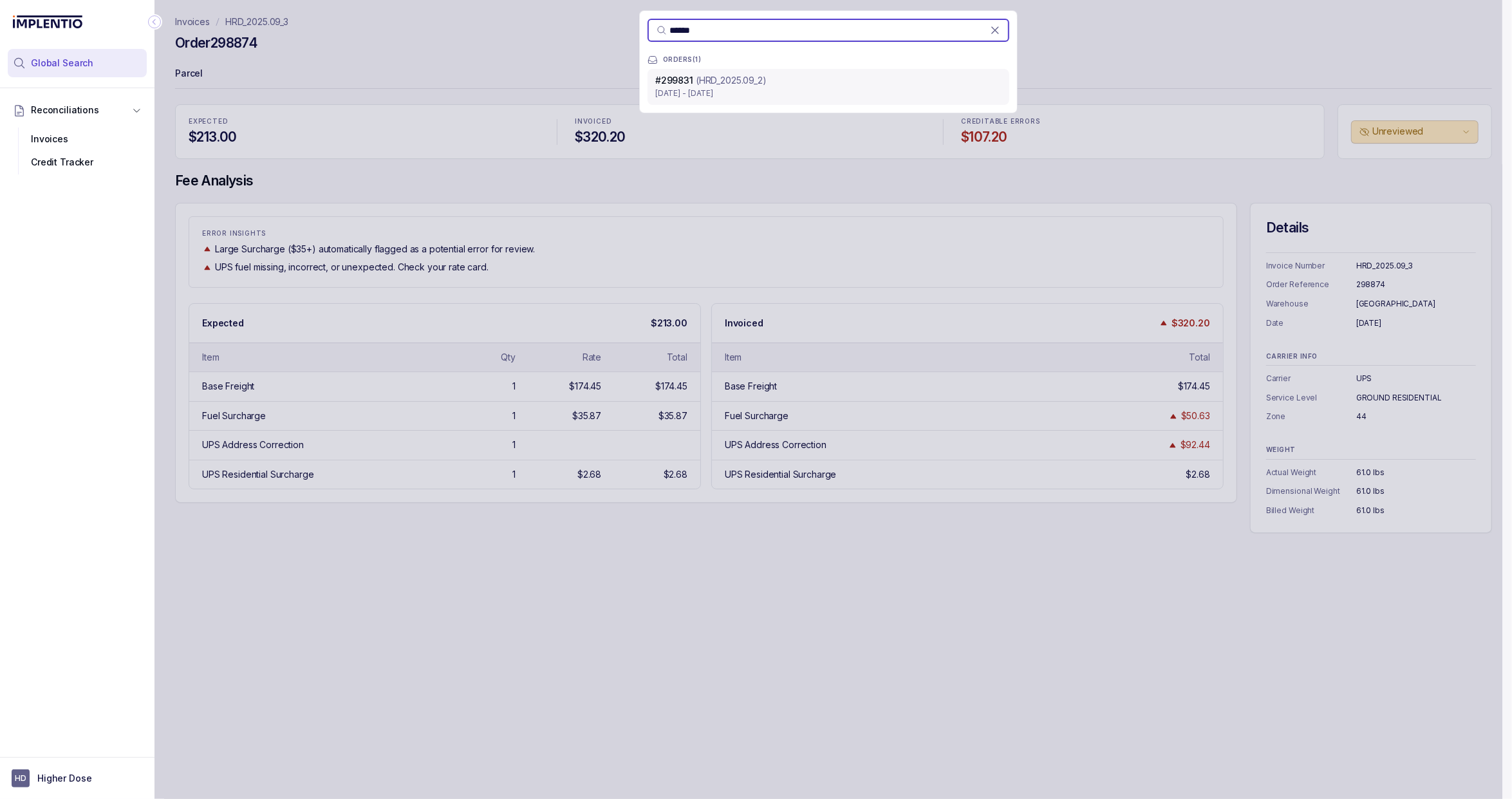
type input "******"
click at [773, 80] on div "# 299831 (HRD_2025.09_2)" at bounding box center [828, 80] width 346 height 13
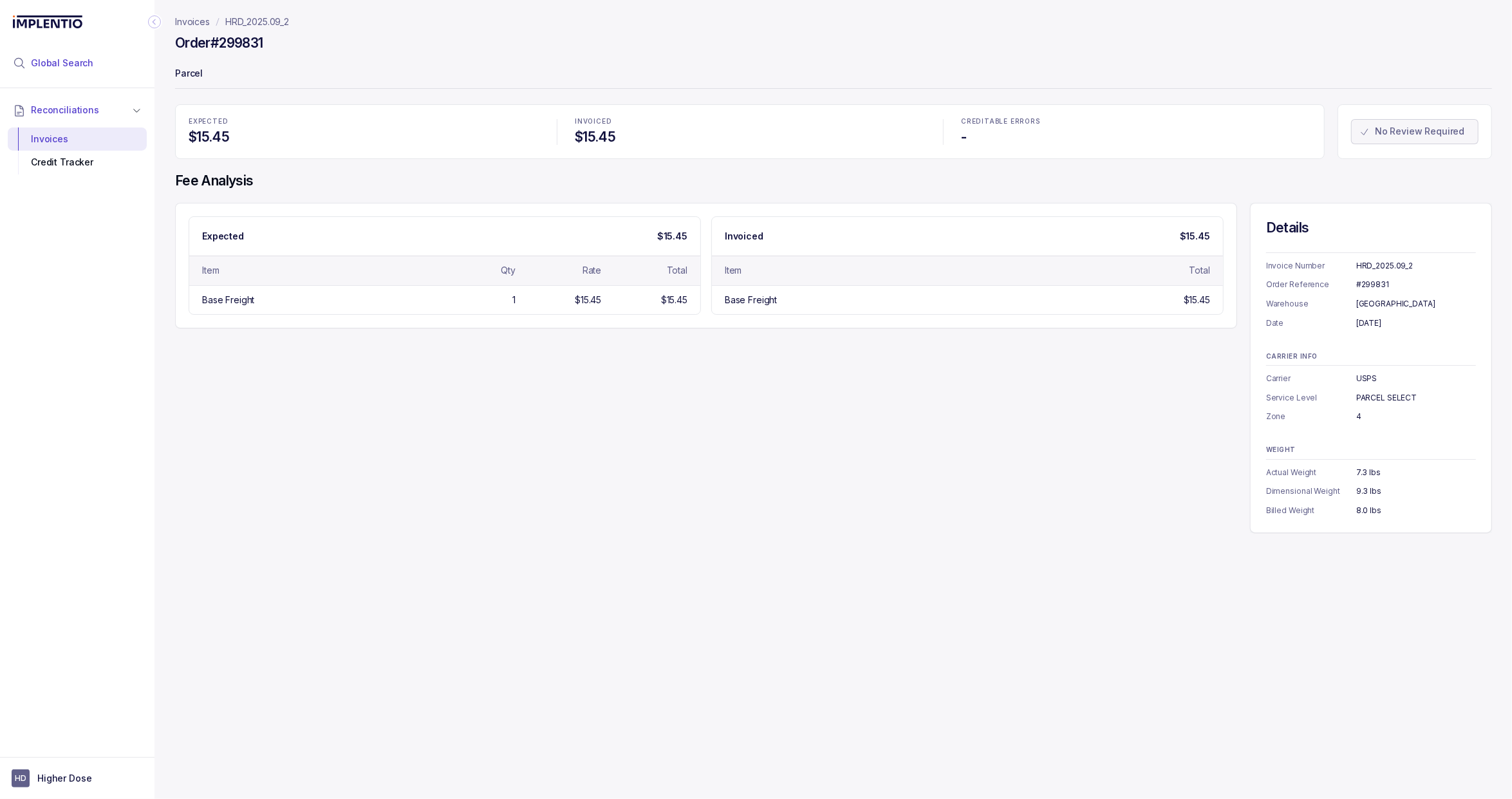
click at [75, 58] on span "Global Search" at bounding box center [62, 63] width 63 height 13
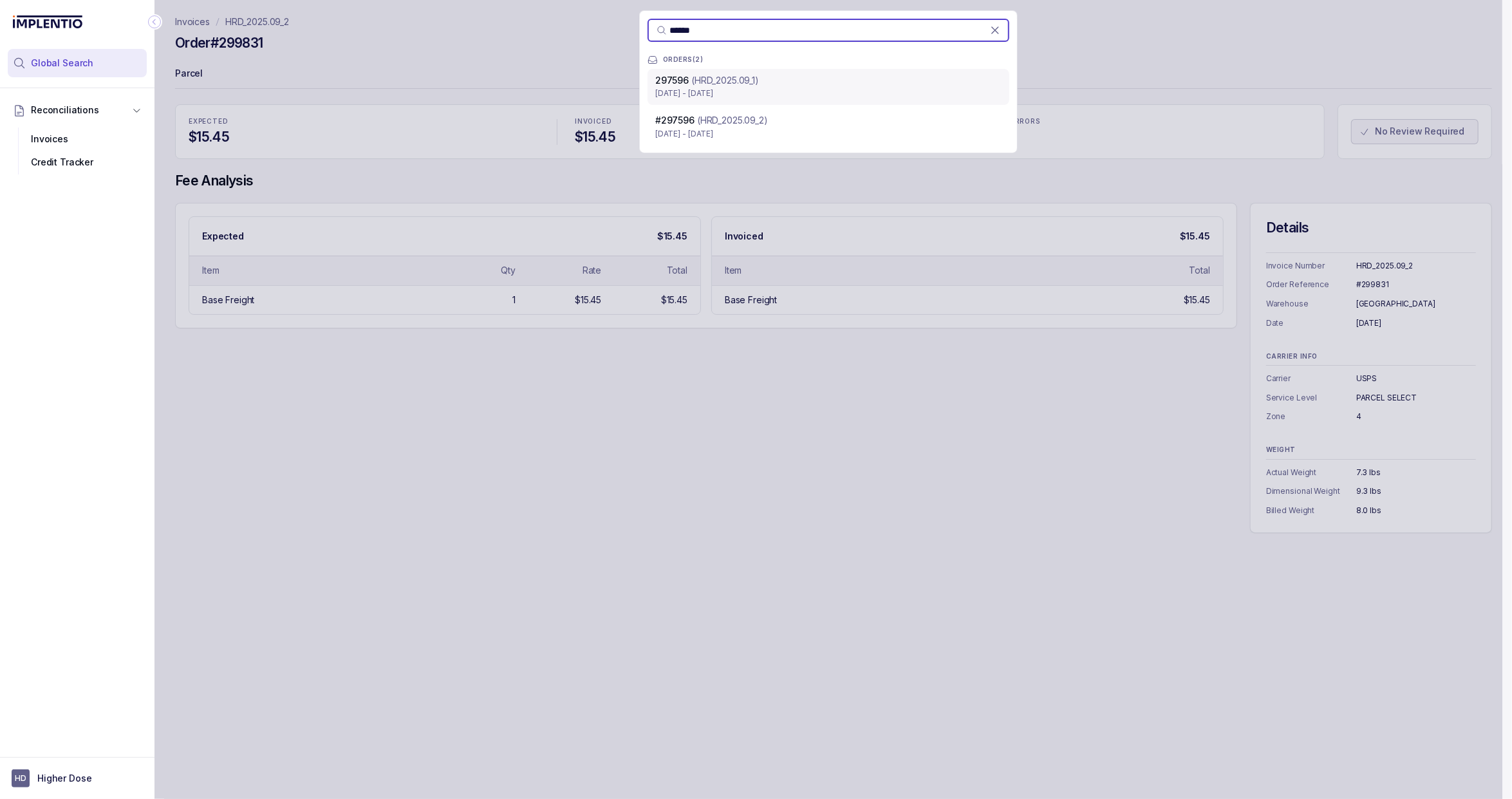
type input "******"
click at [750, 97] on p "[DATE] - [DATE]" at bounding box center [828, 94] width 346 height 13
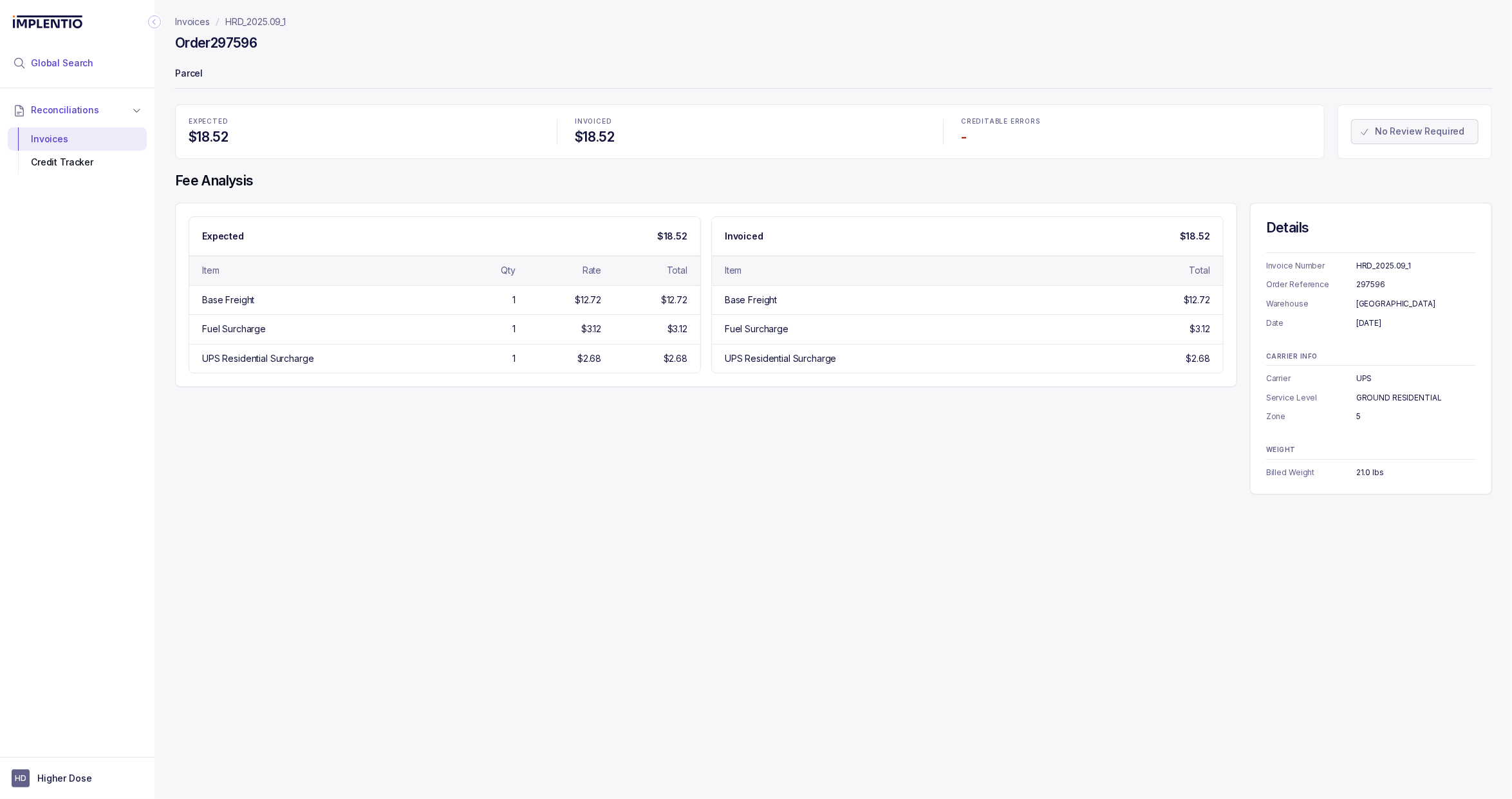
click at [77, 69] on li "Global Search" at bounding box center [77, 63] width 139 height 28
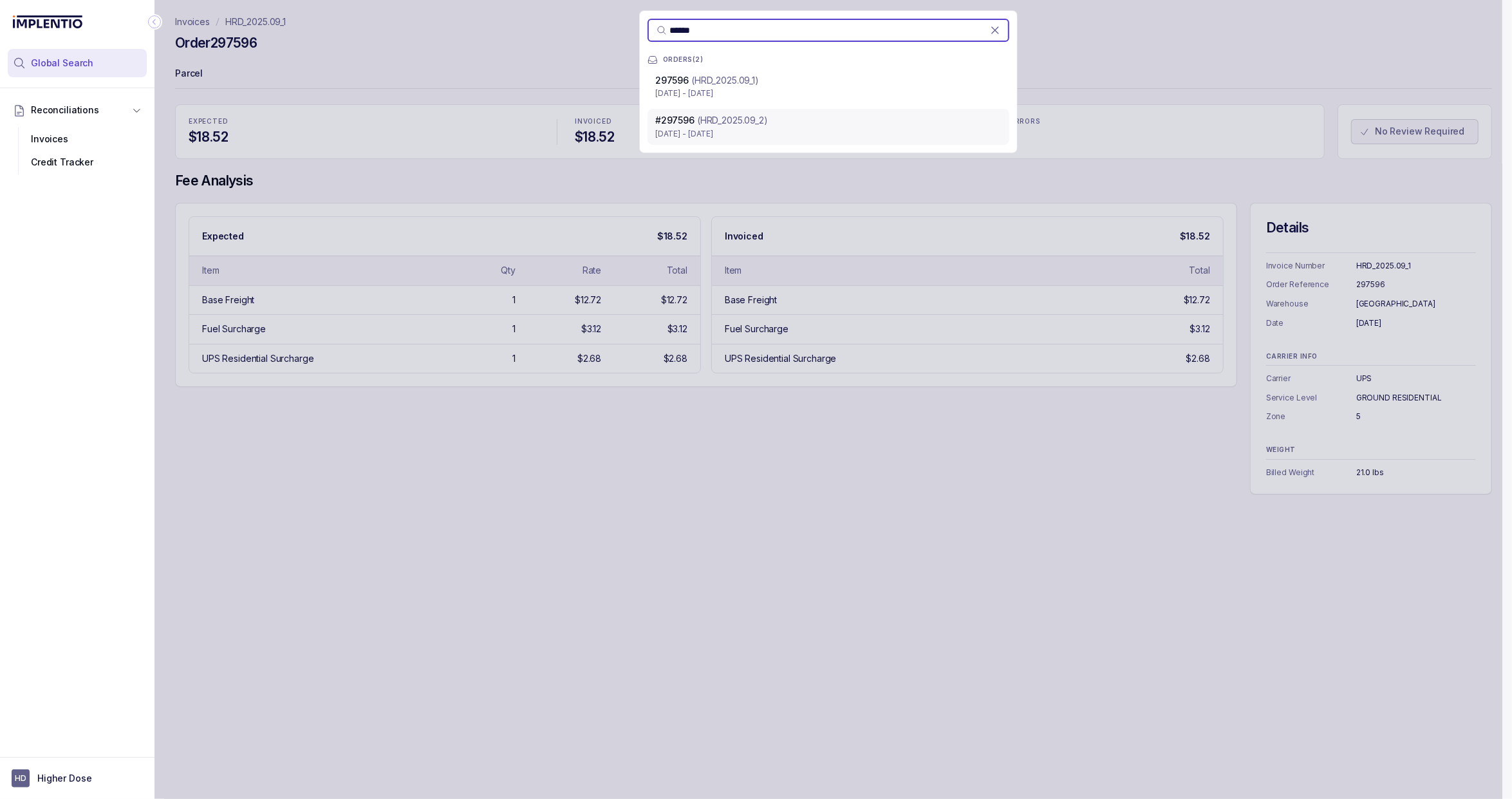
type input "******"
click at [744, 127] on p "[DATE] - [DATE]" at bounding box center [828, 134] width 346 height 13
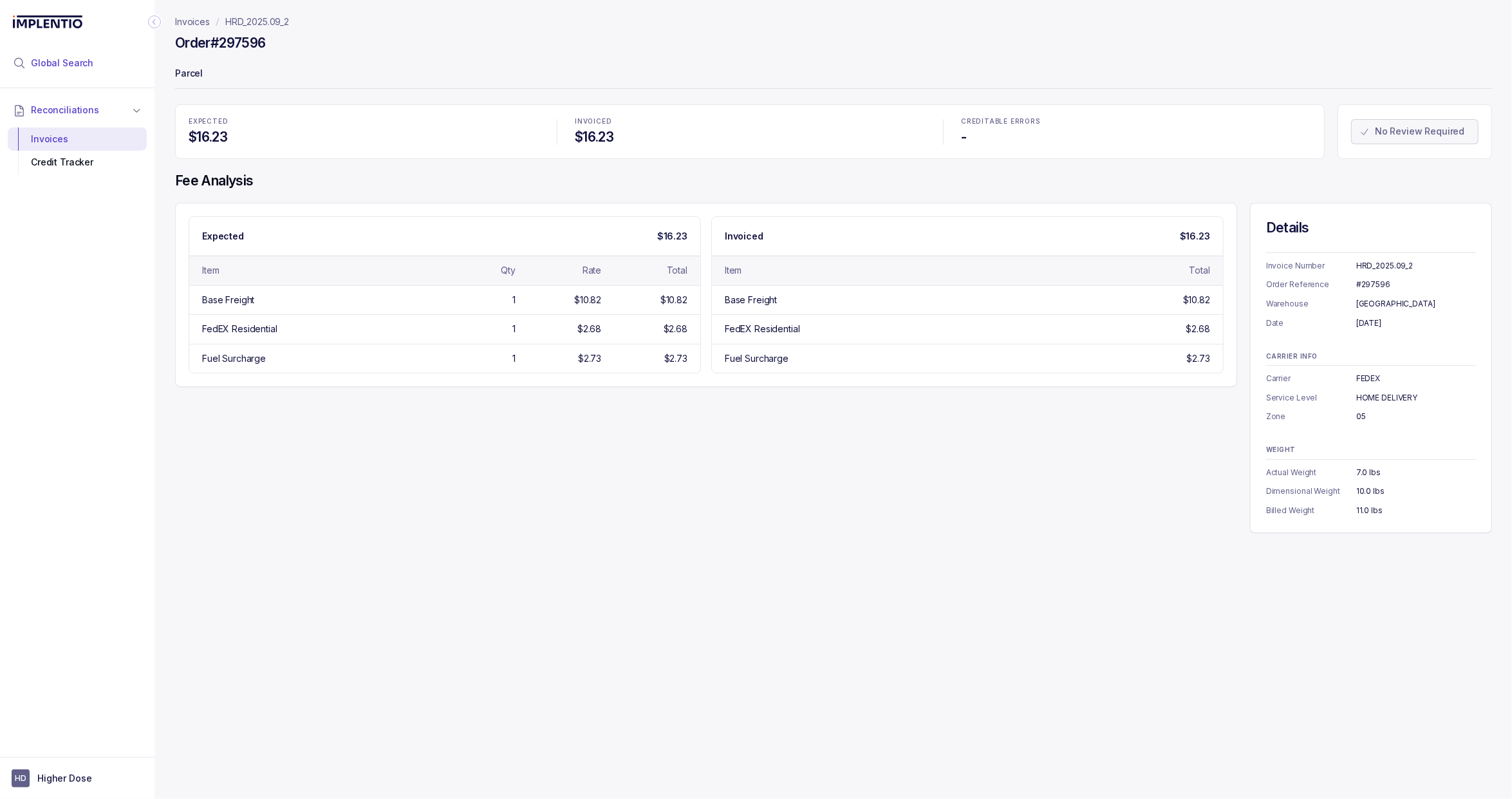
click at [66, 59] on span "Global Search" at bounding box center [62, 63] width 63 height 13
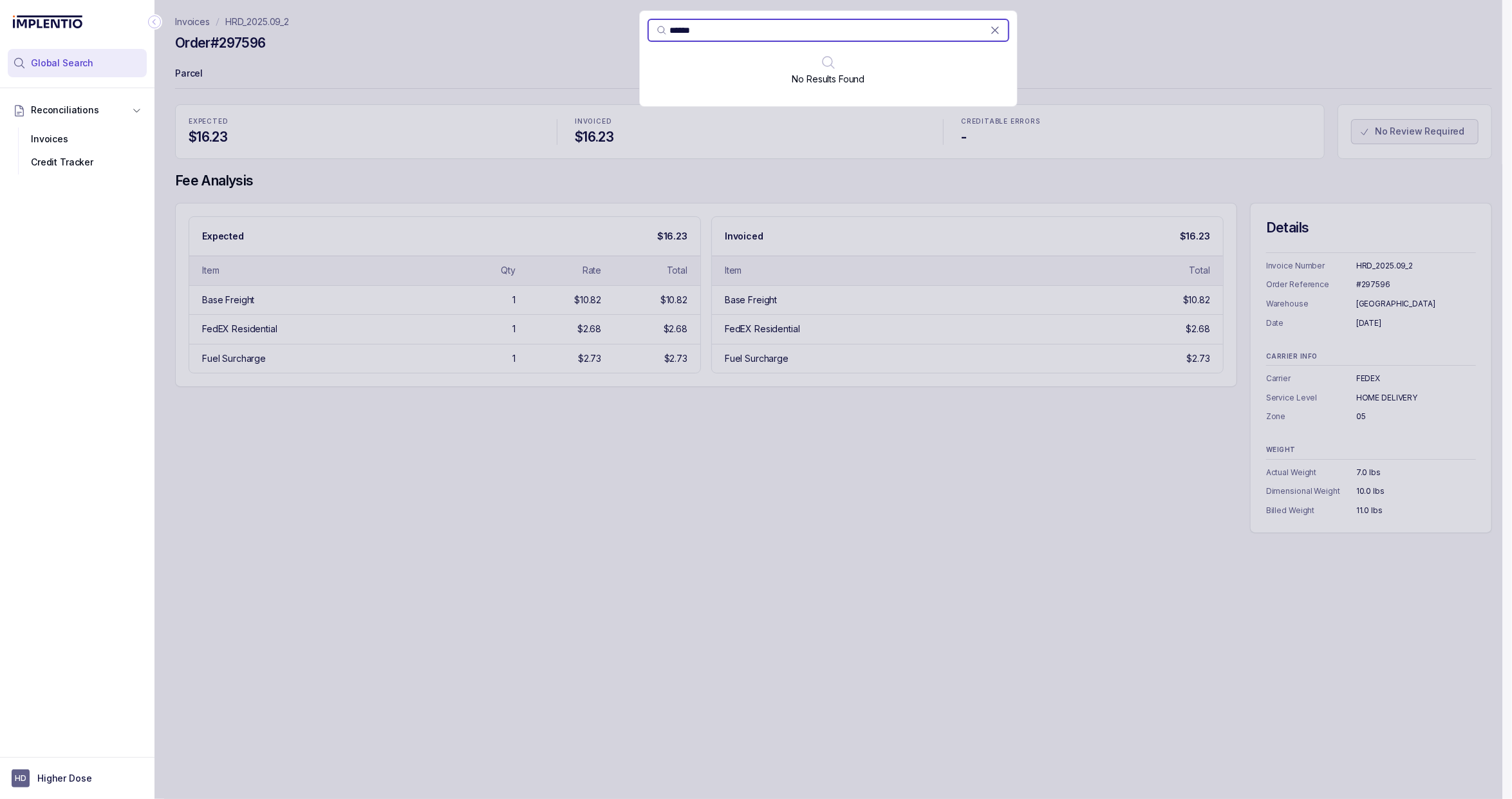
type input "******"
paste input "search"
paste input "******"
type input "******"
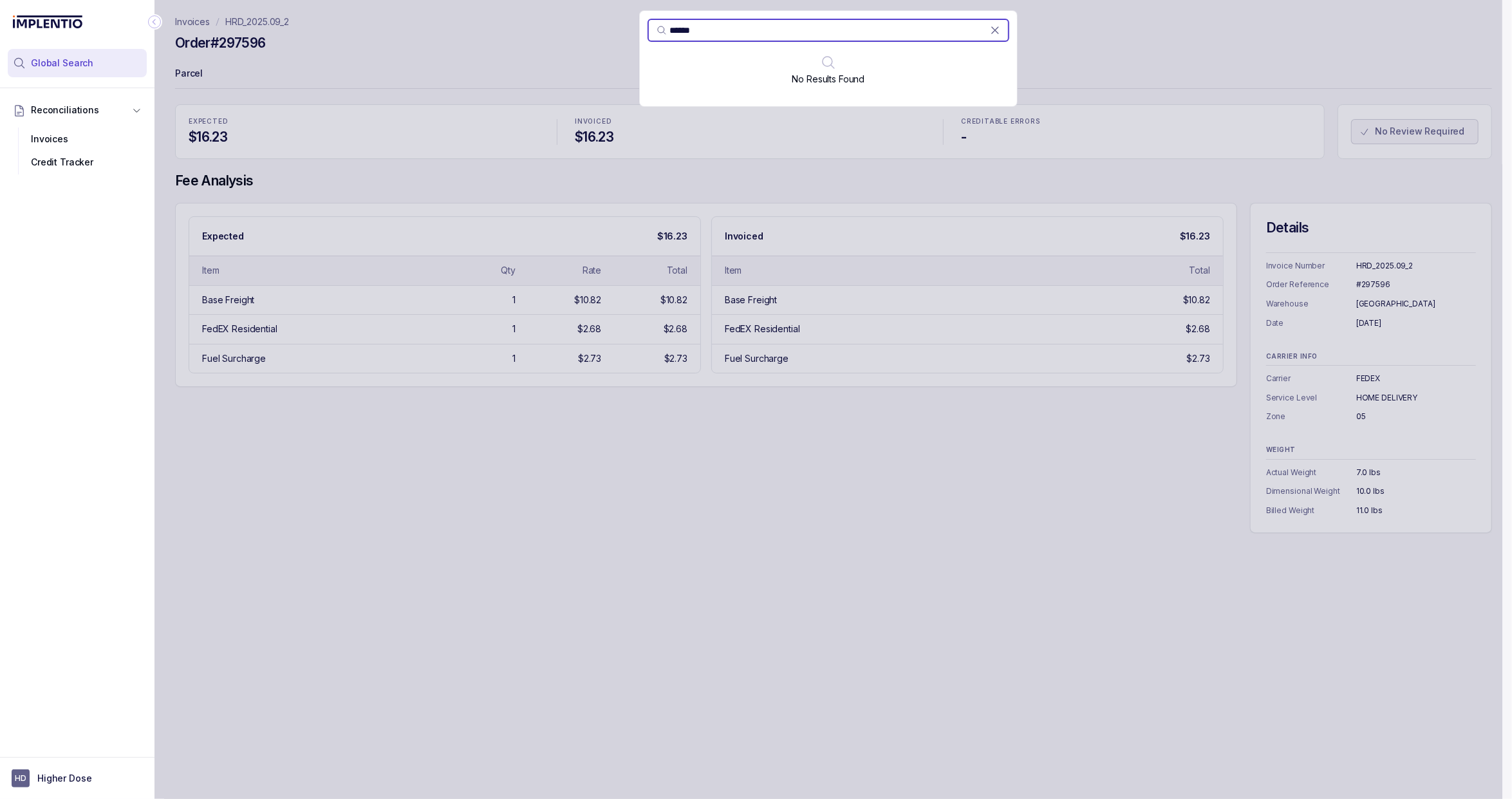
click at [570, 148] on div "****** No Results Found" at bounding box center [828, 399] width 1348 height 799
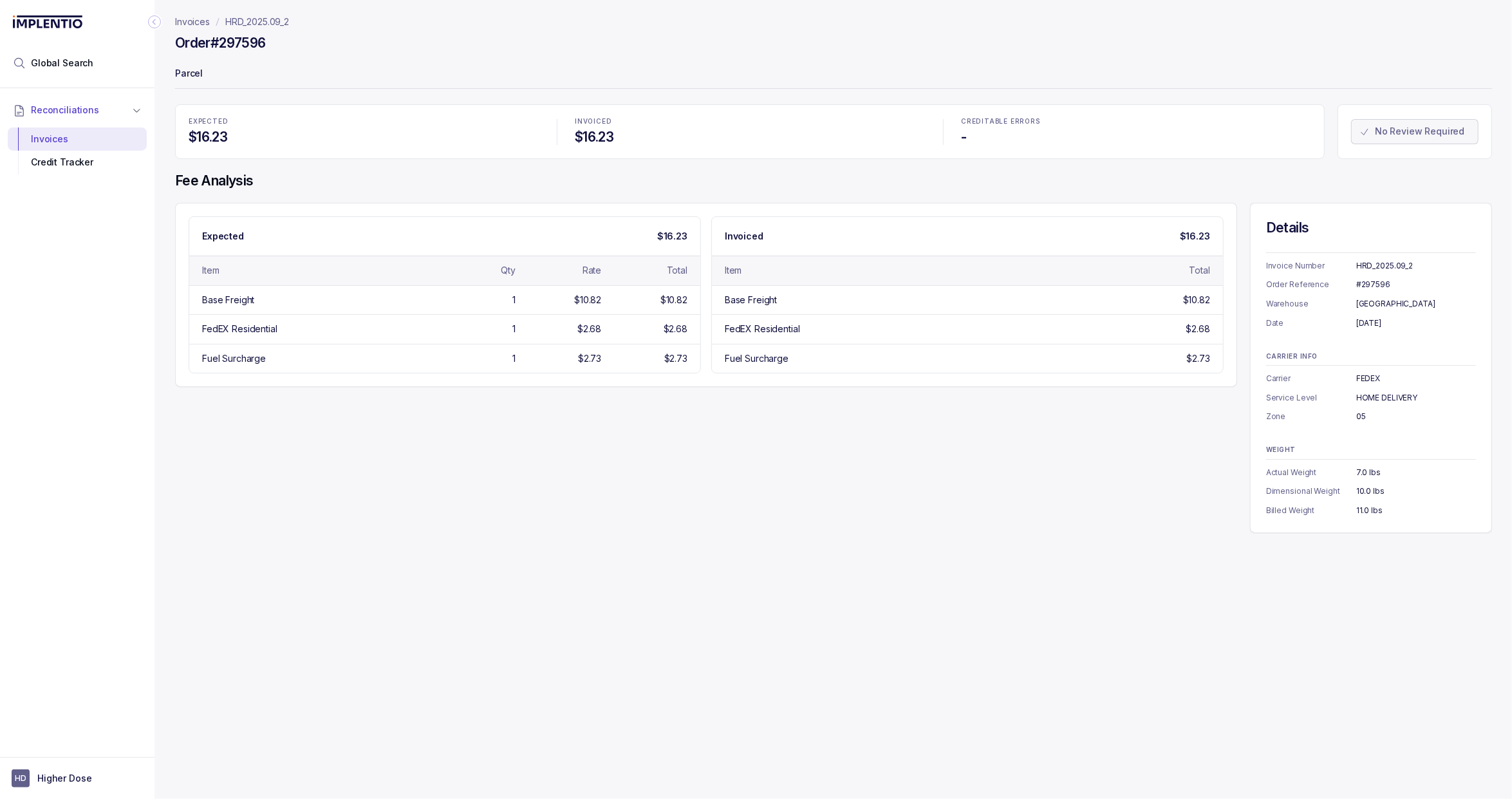
click at [263, 22] on p "HRD_2025.09_2" at bounding box center [257, 22] width 64 height 13
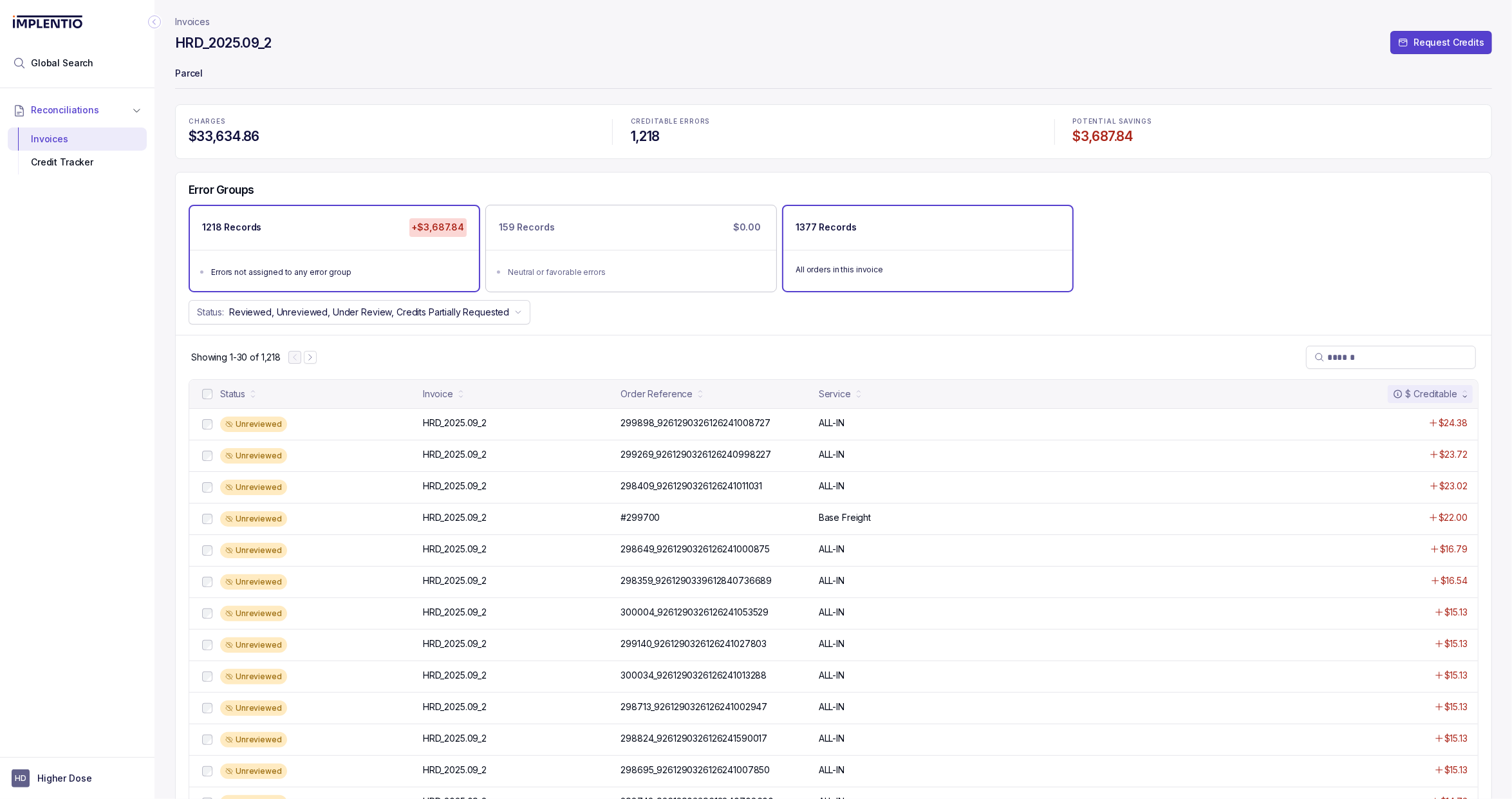
click at [845, 280] on div "All orders in this invoice" at bounding box center [928, 269] width 289 height 39
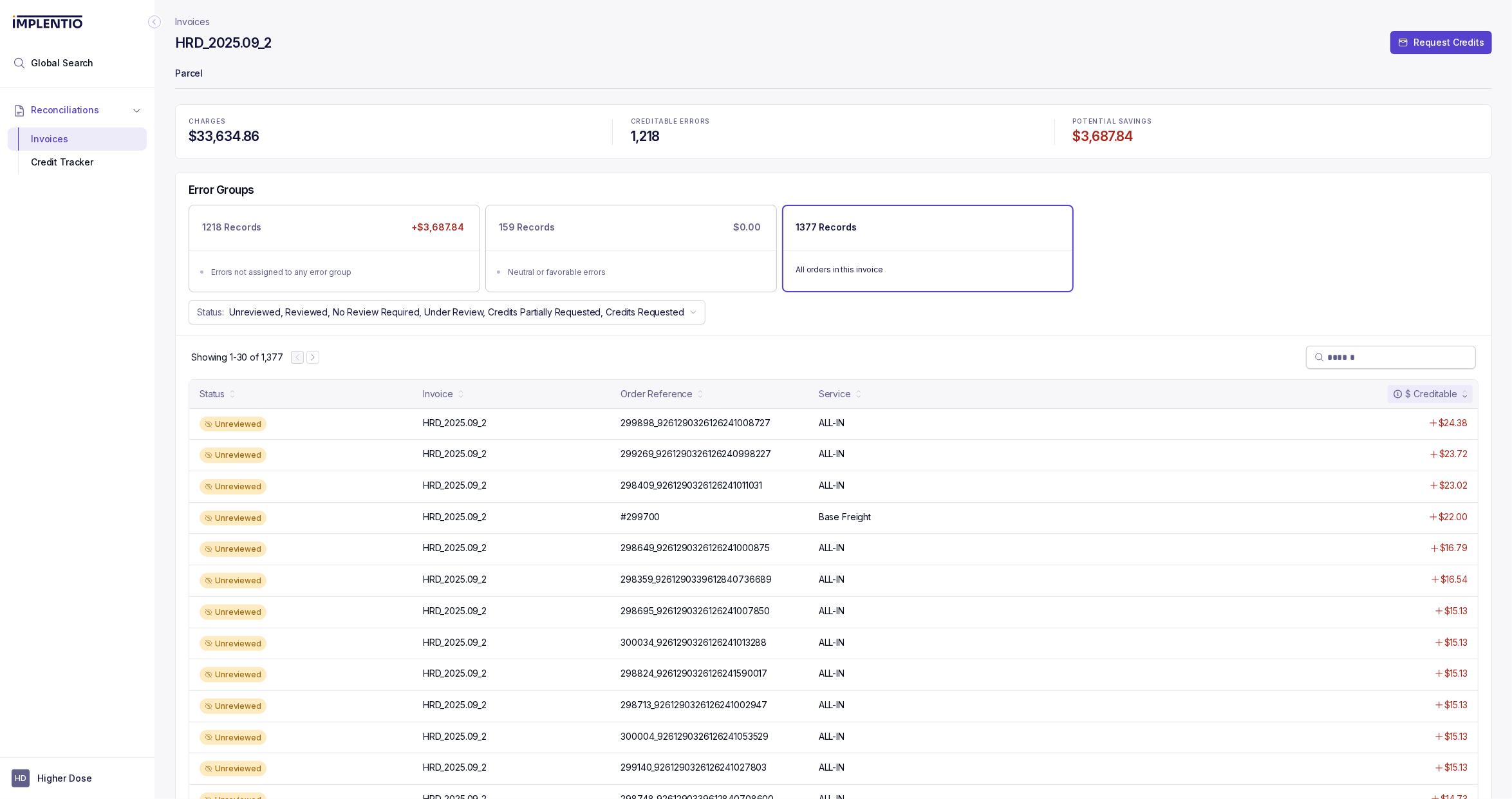
click at [1381, 355] on input "search" at bounding box center [1397, 358] width 141 height 13
paste input "******"
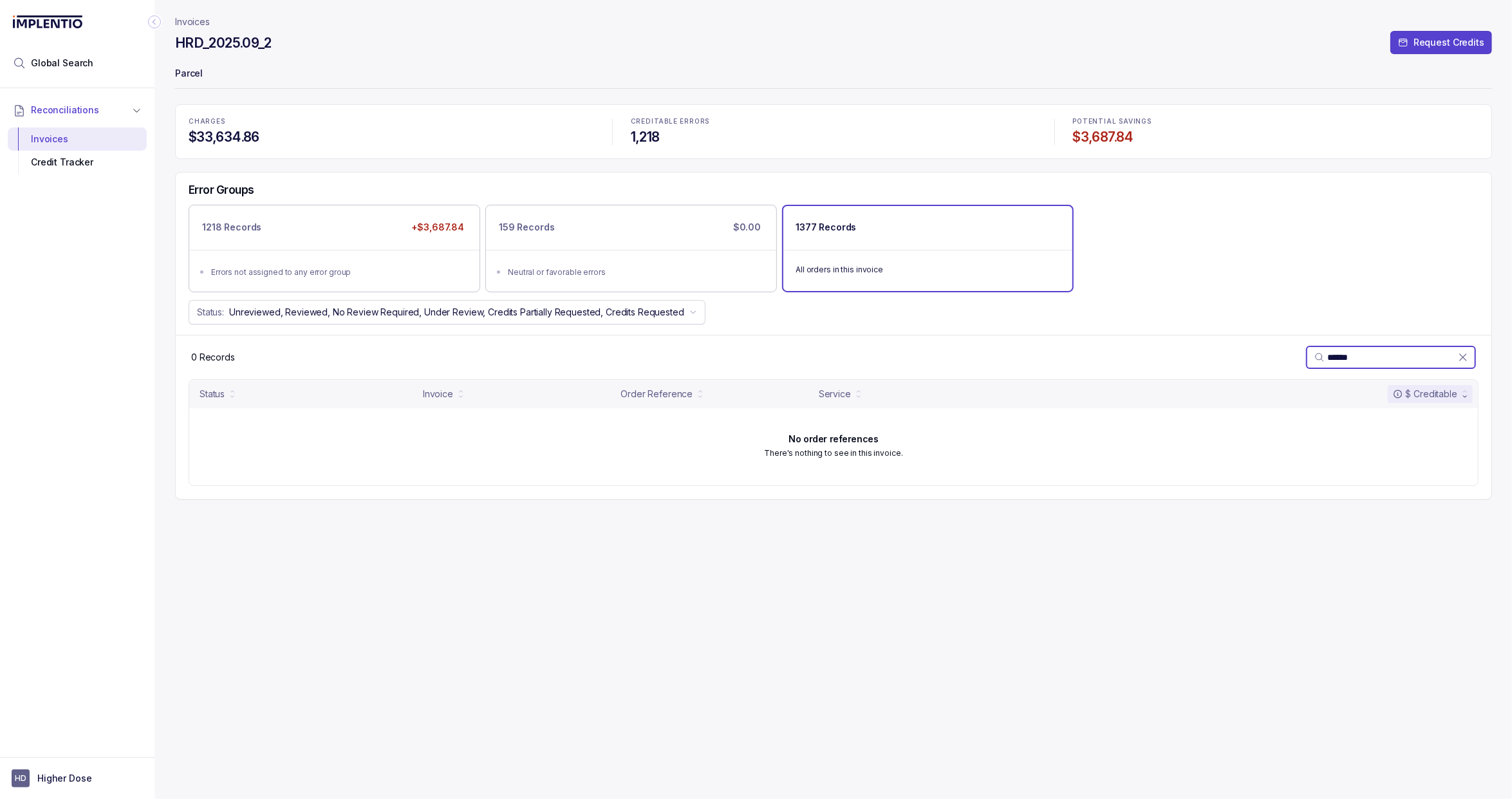
type input "******"
